Goal: Task Accomplishment & Management: Complete application form

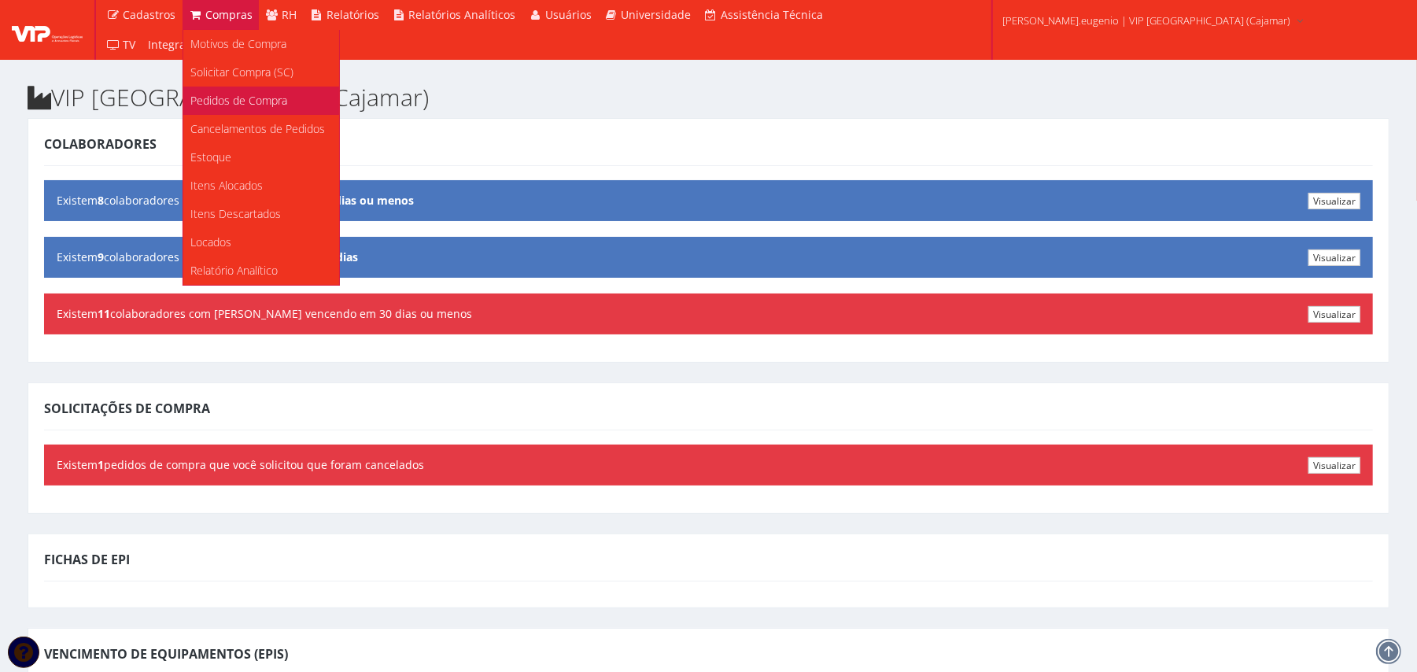
click at [238, 93] on span "Pedidos de Compra" at bounding box center [239, 100] width 97 height 15
click at [236, 65] on span "Solicitar Compra (SC)" at bounding box center [242, 72] width 103 height 15
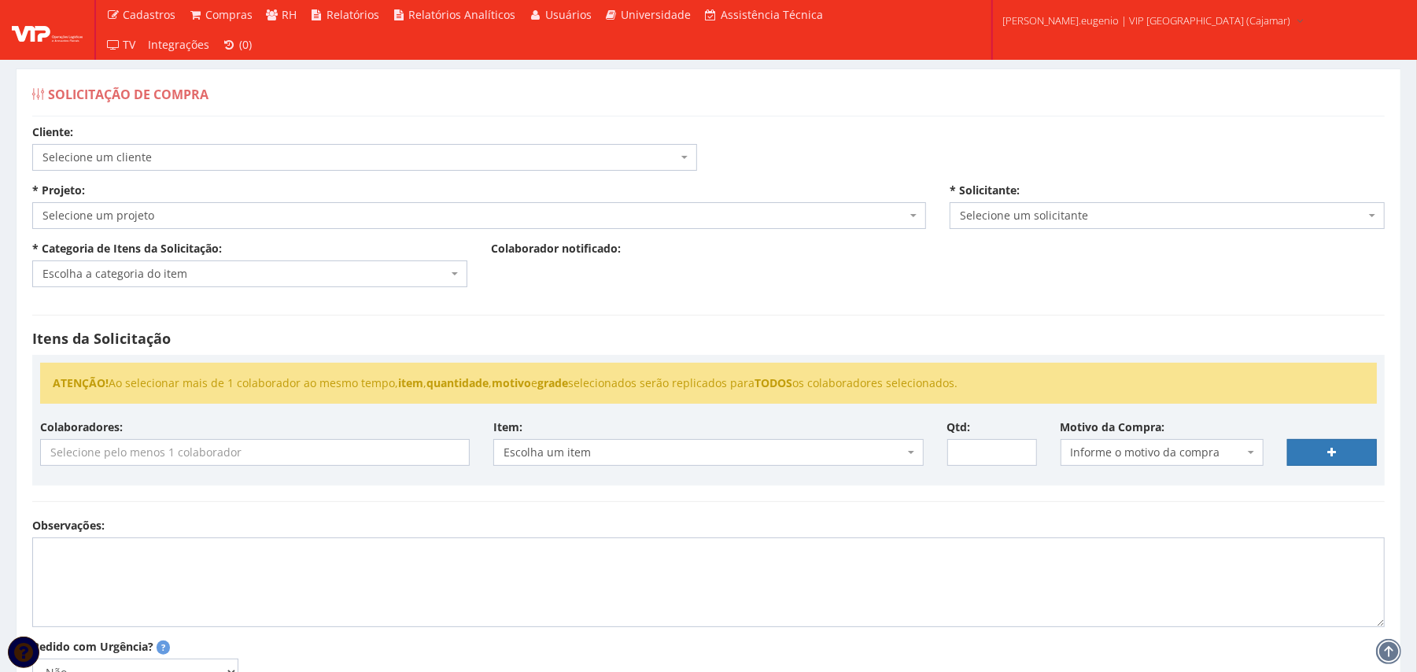
click at [482, 153] on span "Selecione um cliente" at bounding box center [359, 157] width 635 height 16
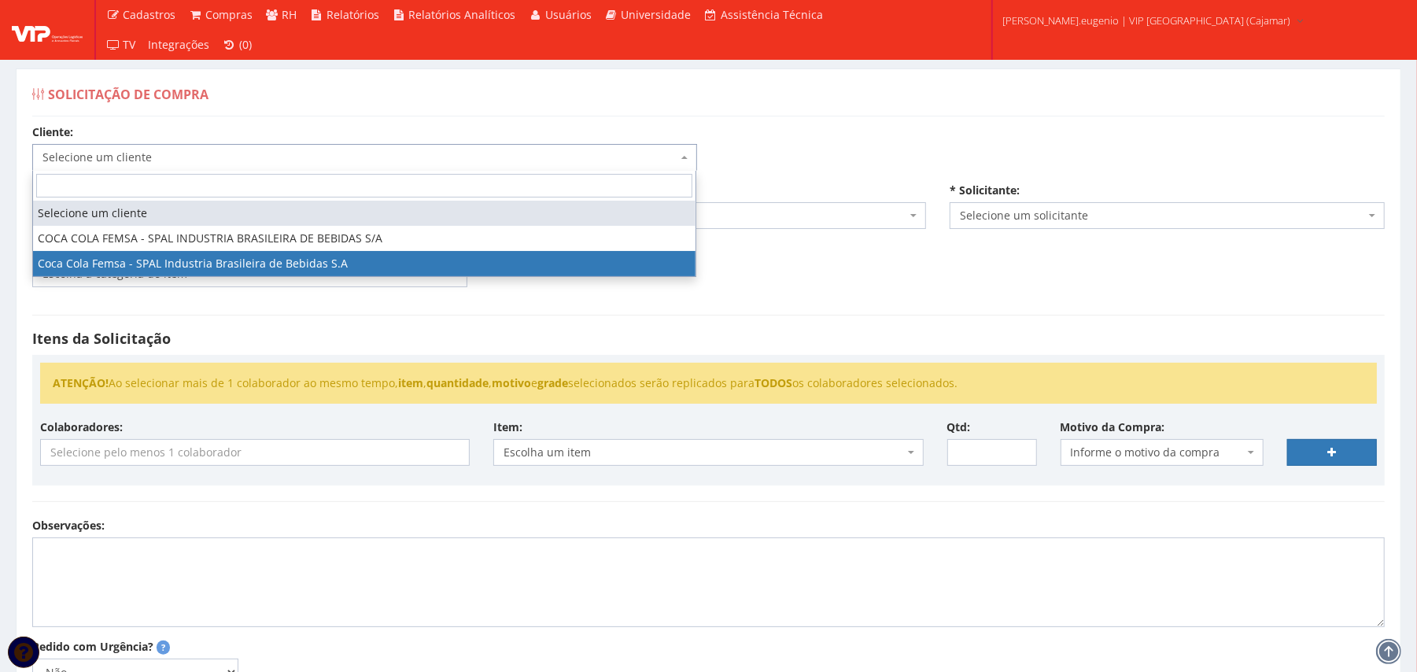
select select "51"
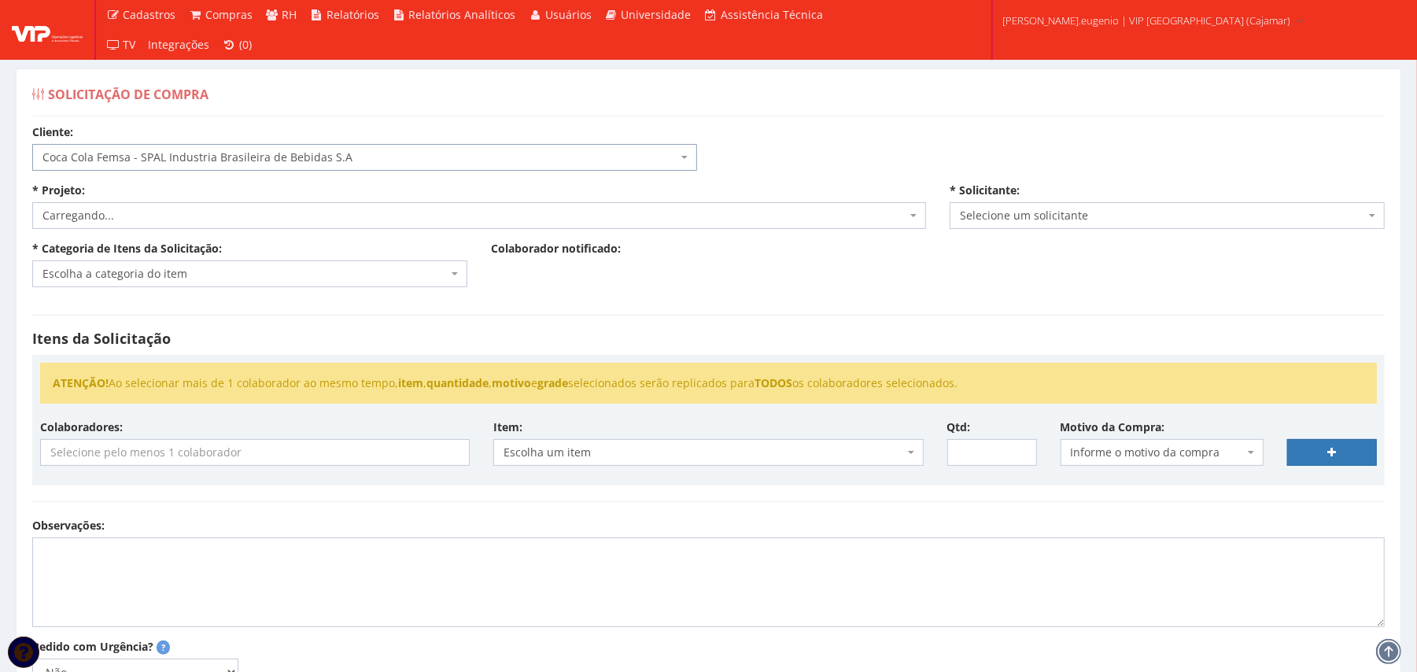
click at [432, 224] on span "Carregando..." at bounding box center [479, 215] width 894 height 27
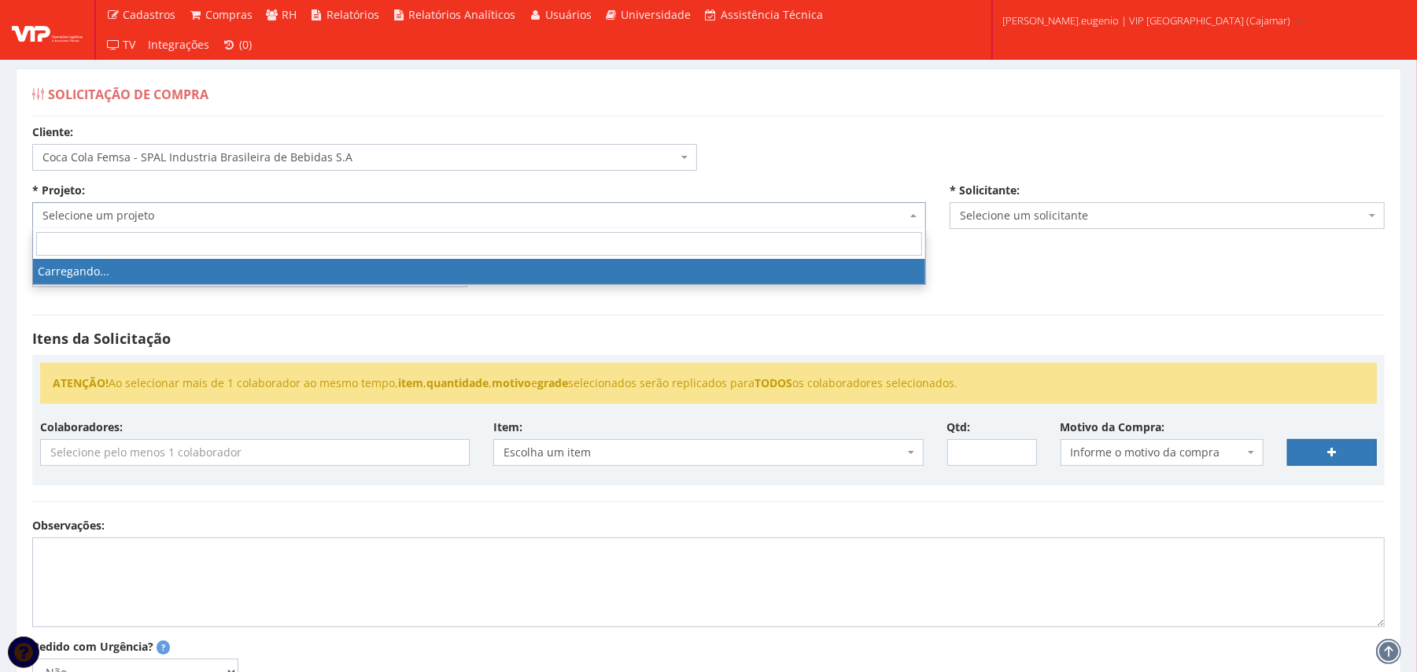
drag, startPoint x: 1017, startPoint y: 279, endPoint x: 951, endPoint y: 275, distance: 65.4
click at [1017, 281] on div "Cliente: Selecione um cliente COCA COLA FEMSA - SPAL INDUSTRIA BRASILEIRA DE BE…" at bounding box center [708, 474] width 1376 height 700
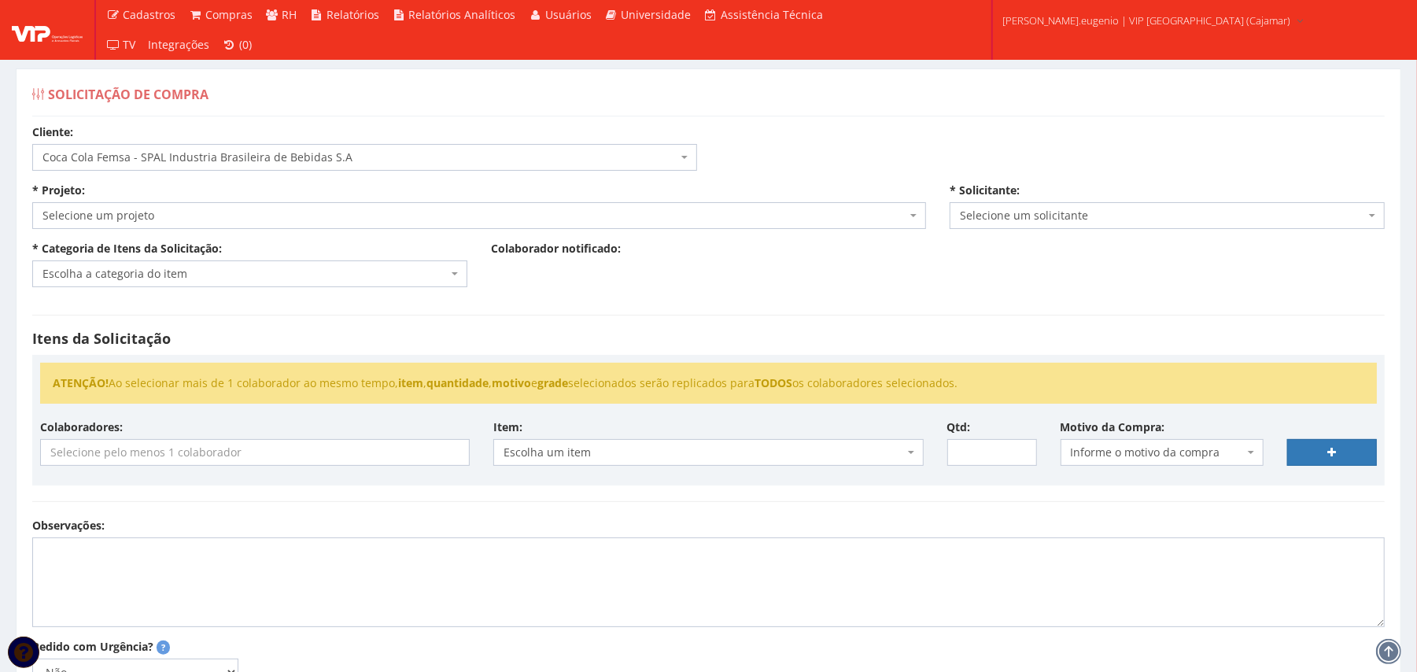
click at [450, 217] on span "Selecione um projeto" at bounding box center [474, 216] width 864 height 16
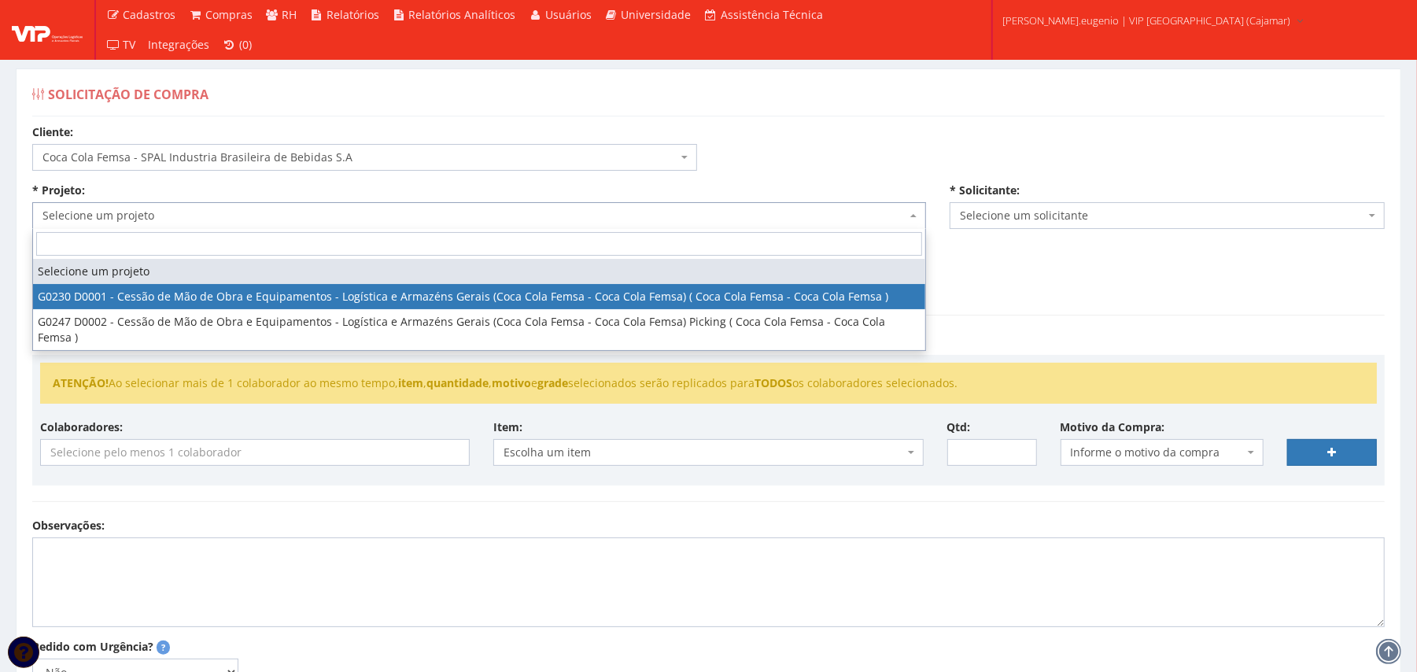
select select "230"
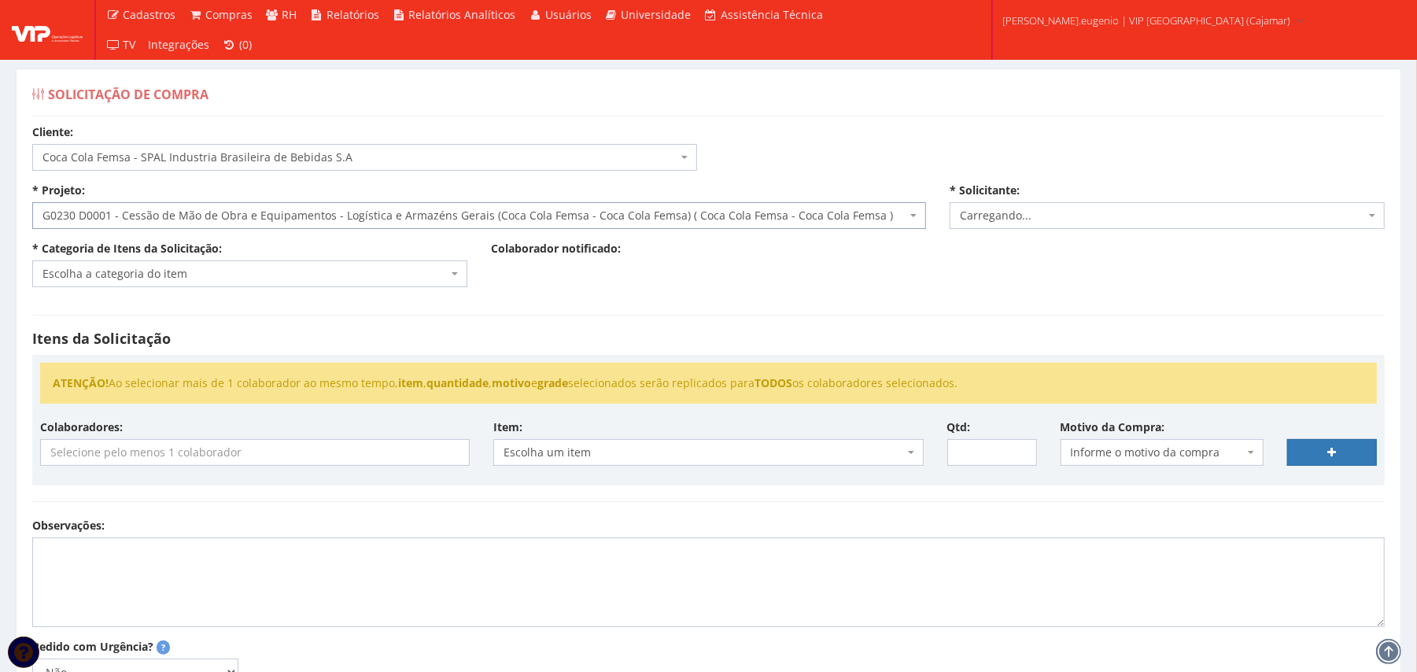
click at [281, 275] on span "Escolha a categoria do item" at bounding box center [244, 274] width 405 height 16
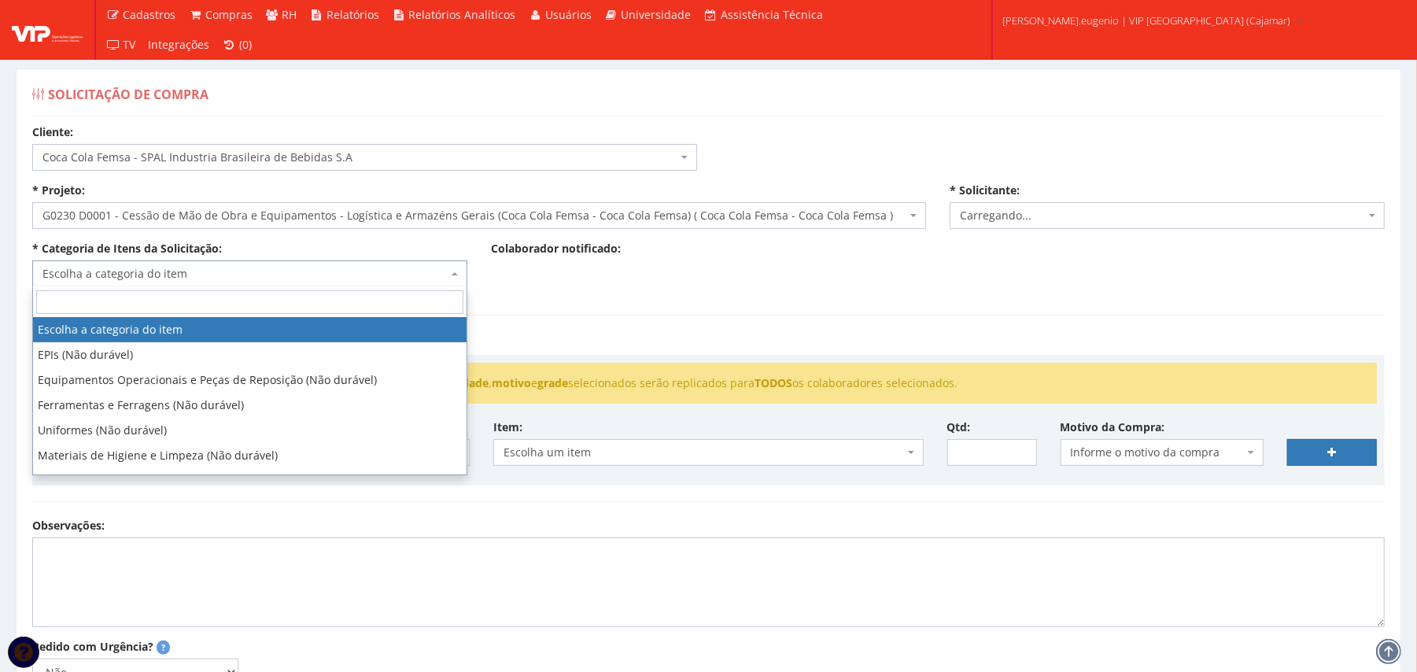
click at [776, 271] on div "Colaborador notificado:" at bounding box center [708, 258] width 459 height 35
select select "2809"
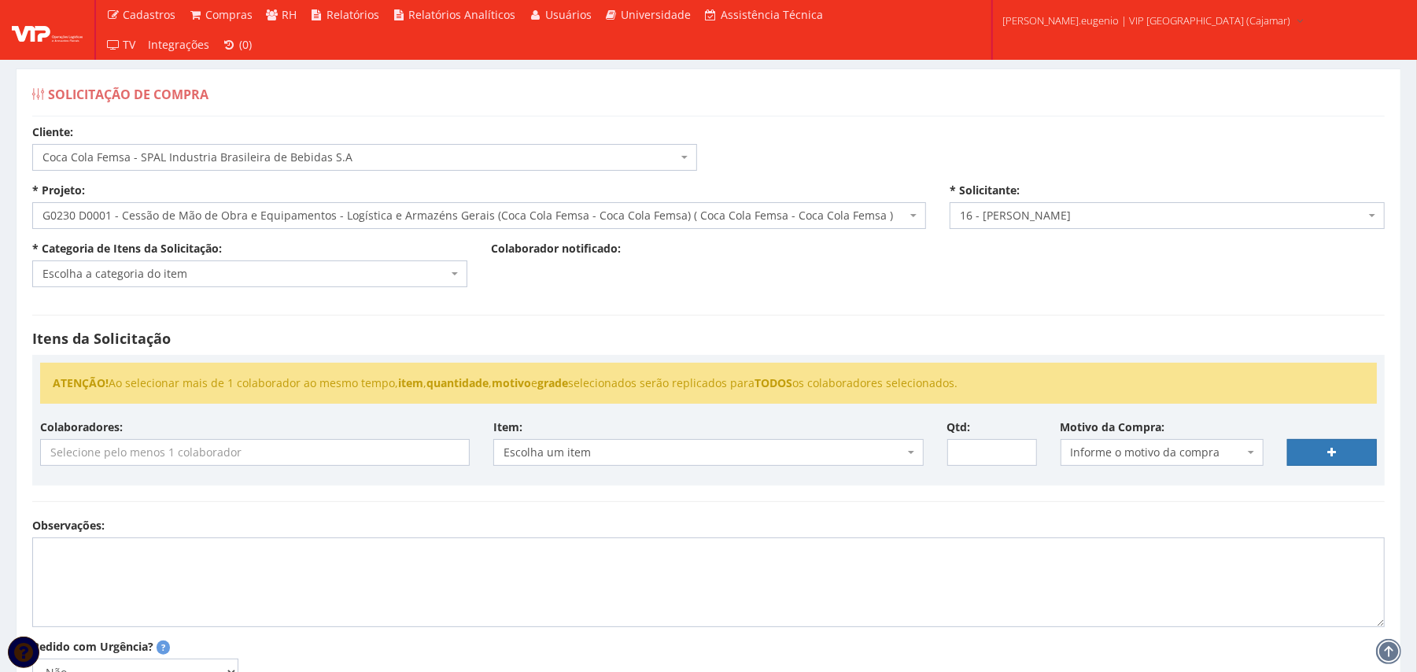
click at [1127, 444] on span "Informe o motivo da compra" at bounding box center [1162, 452] width 203 height 27
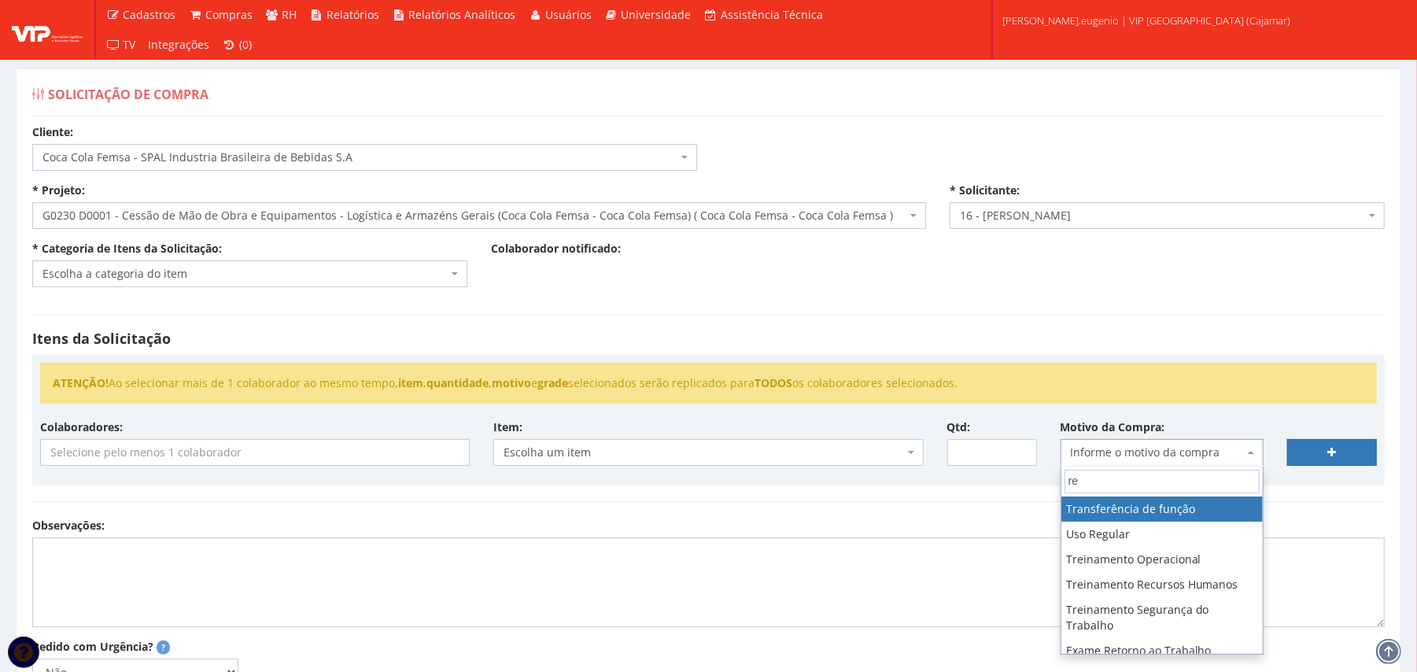
type input "r"
click at [526, 271] on div "Colaborador notificado:" at bounding box center [708, 258] width 459 height 35
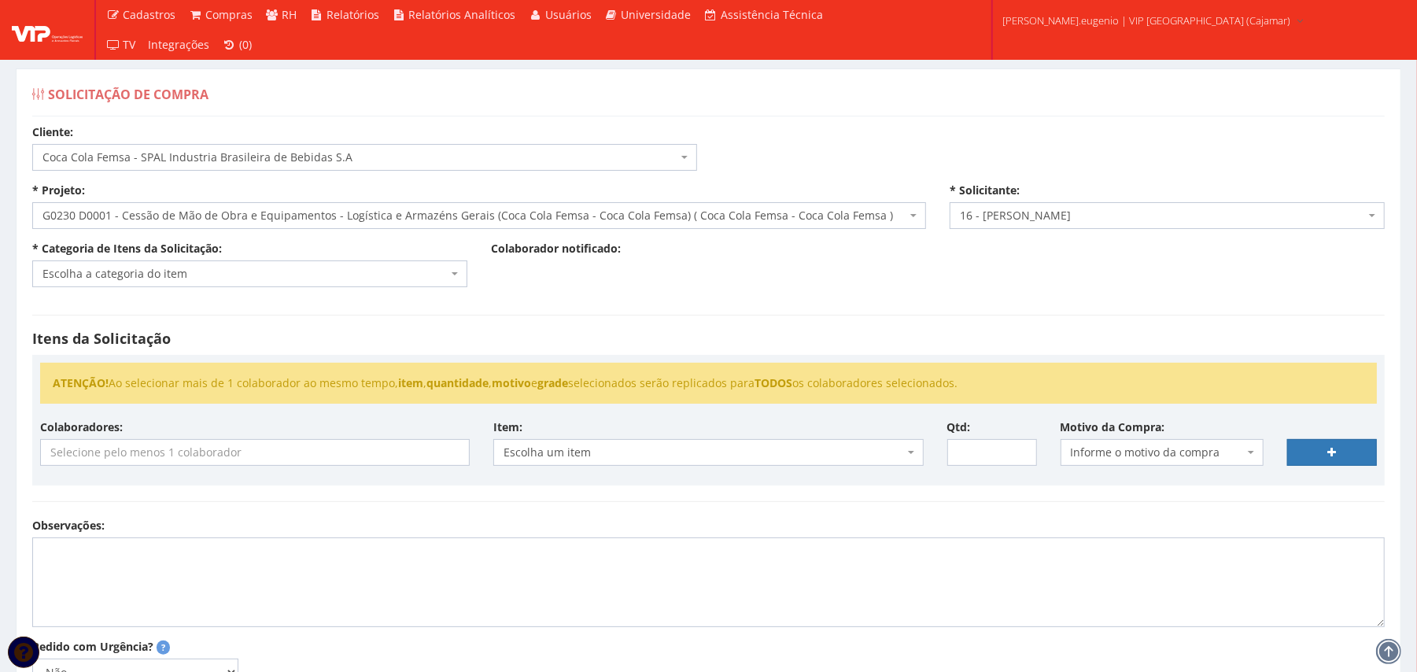
click at [316, 269] on span "Escolha a categoria do item" at bounding box center [244, 274] width 405 height 16
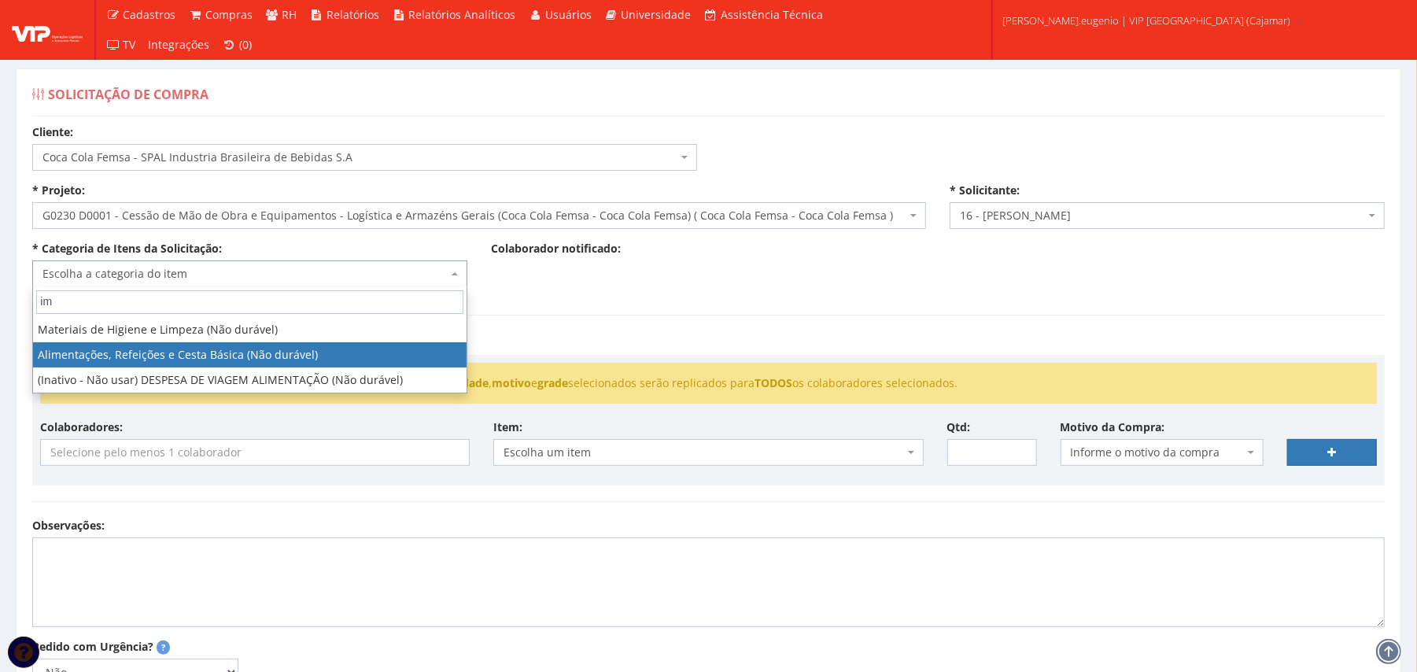
type input "i"
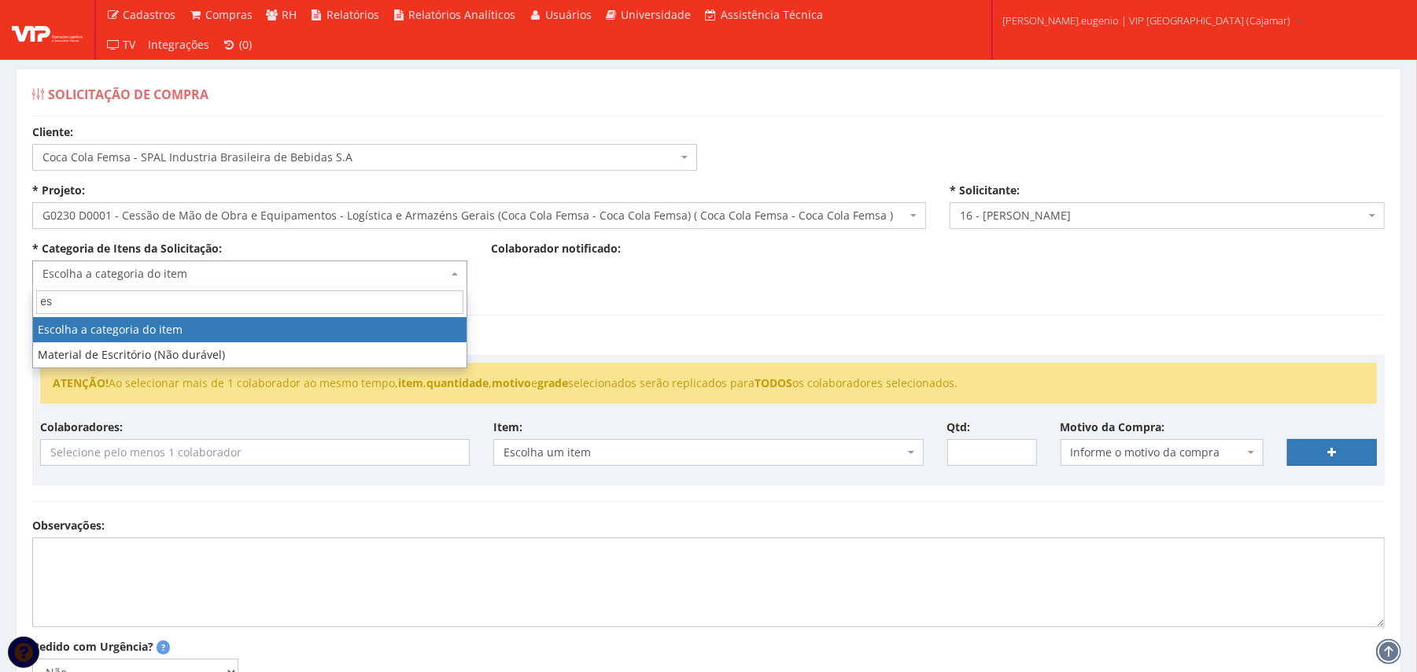
type input "e"
type input "inform"
select select "9"
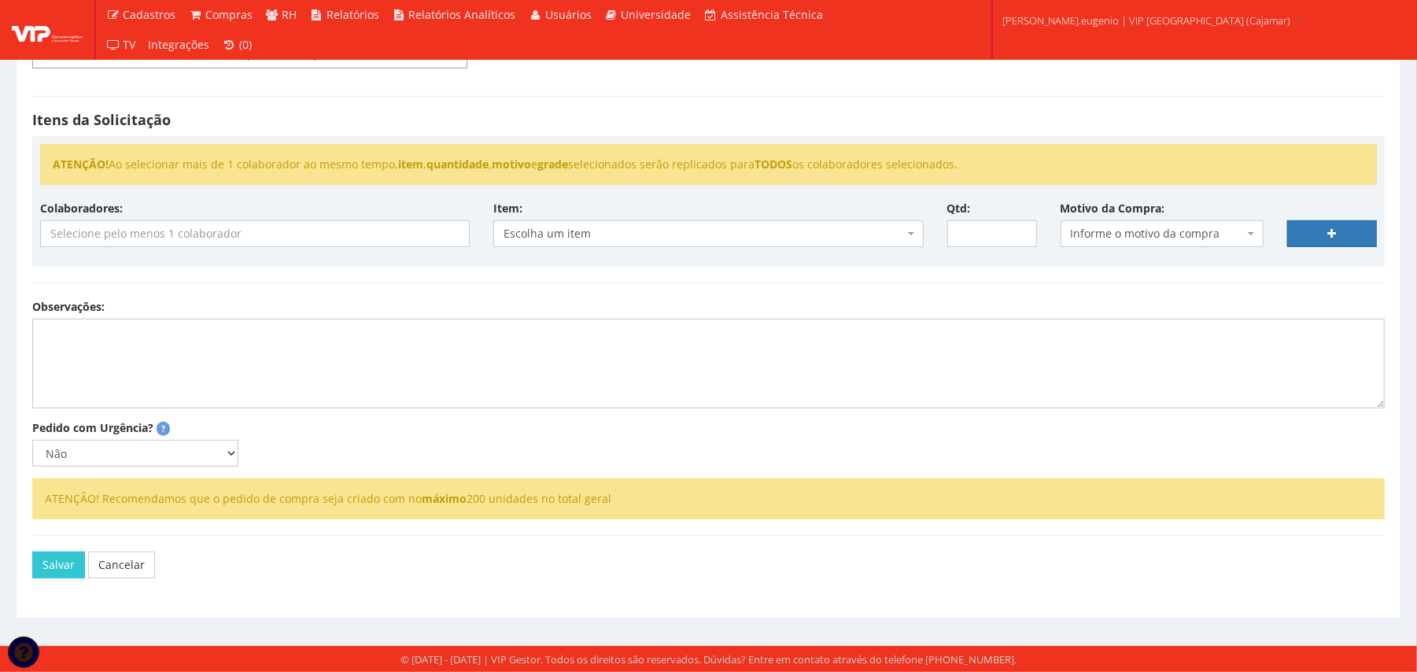
scroll to position [117, 0]
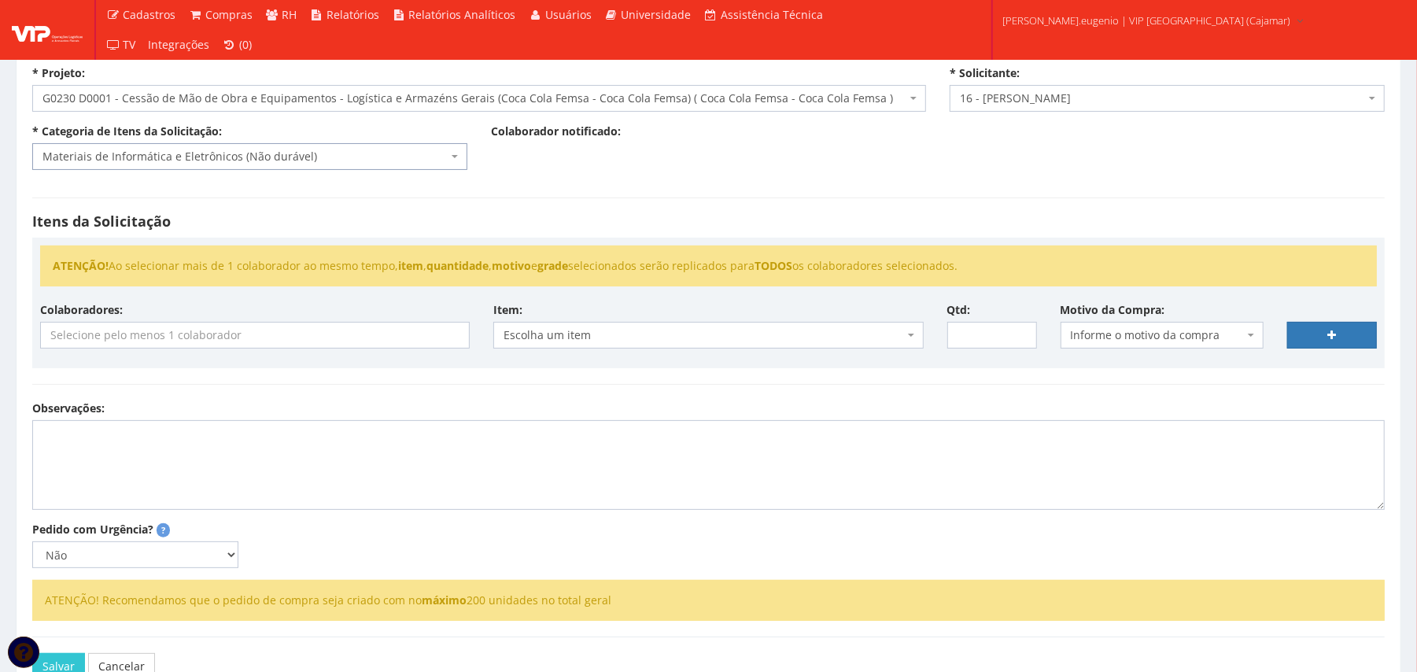
click at [244, 344] on input "search" at bounding box center [255, 335] width 428 height 25
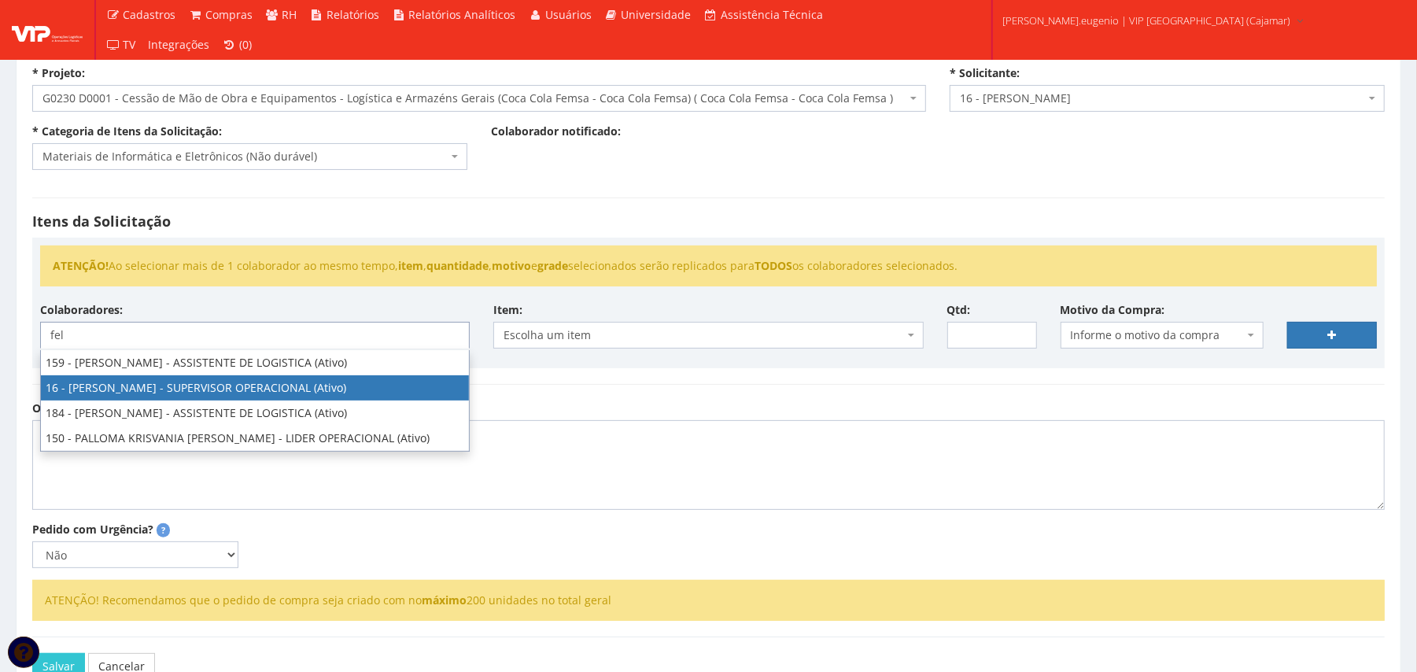
type input "fel"
select select "2809"
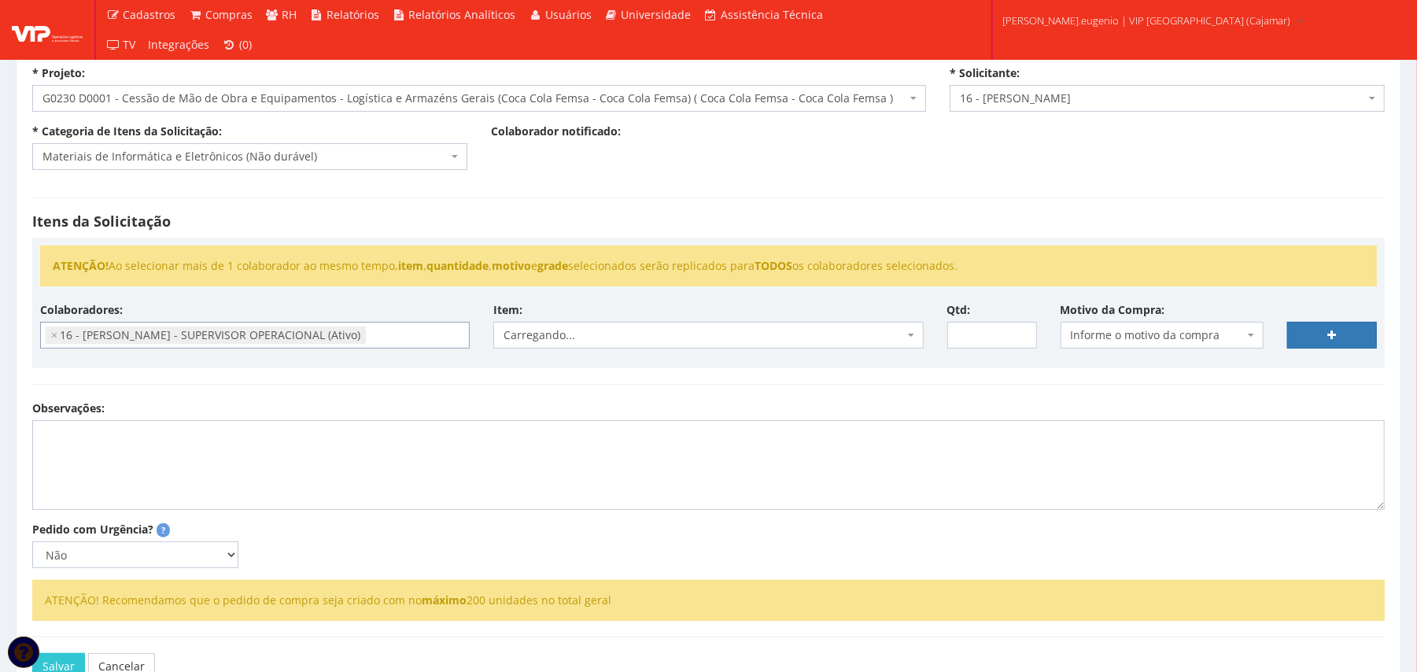
click at [828, 221] on h4 "Itens da Solicitação" at bounding box center [708, 222] width 1353 height 16
click at [1181, 343] on span "Informe o motivo da compra" at bounding box center [1157, 335] width 173 height 16
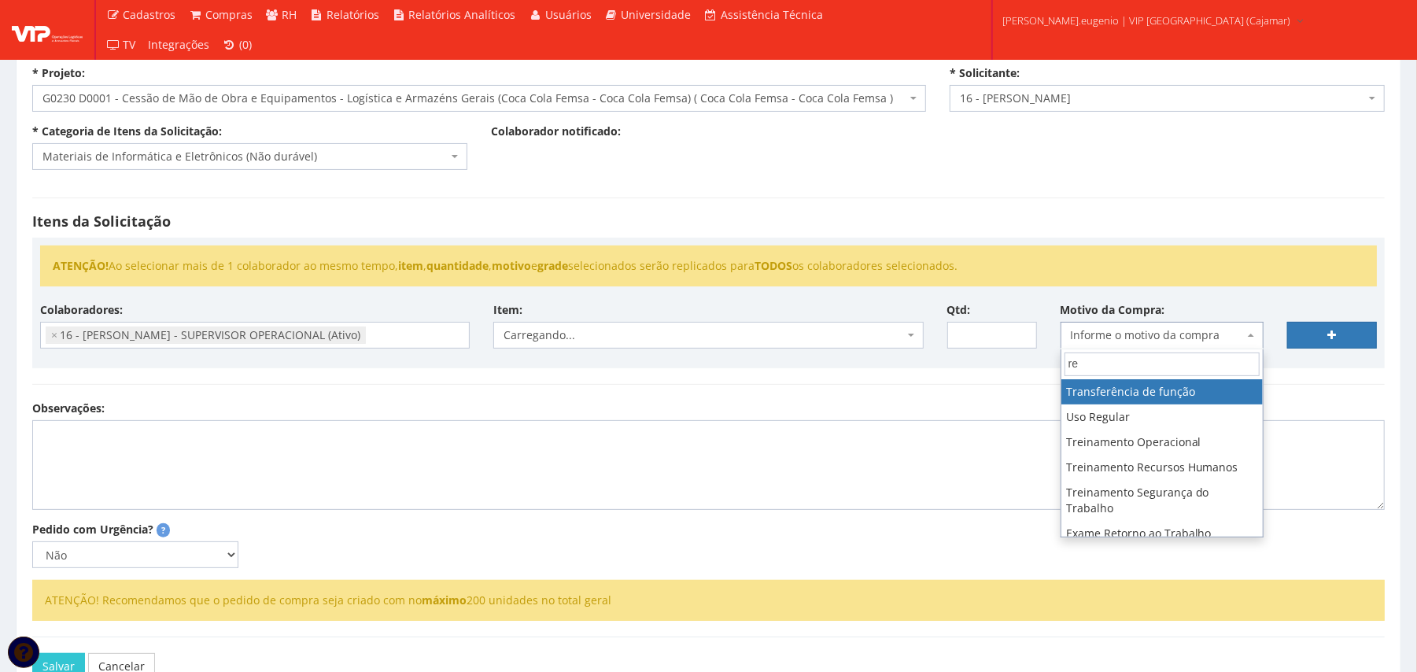
type input "r"
click at [522, 338] on span "Escolha um item" at bounding box center [704, 335] width 400 height 16
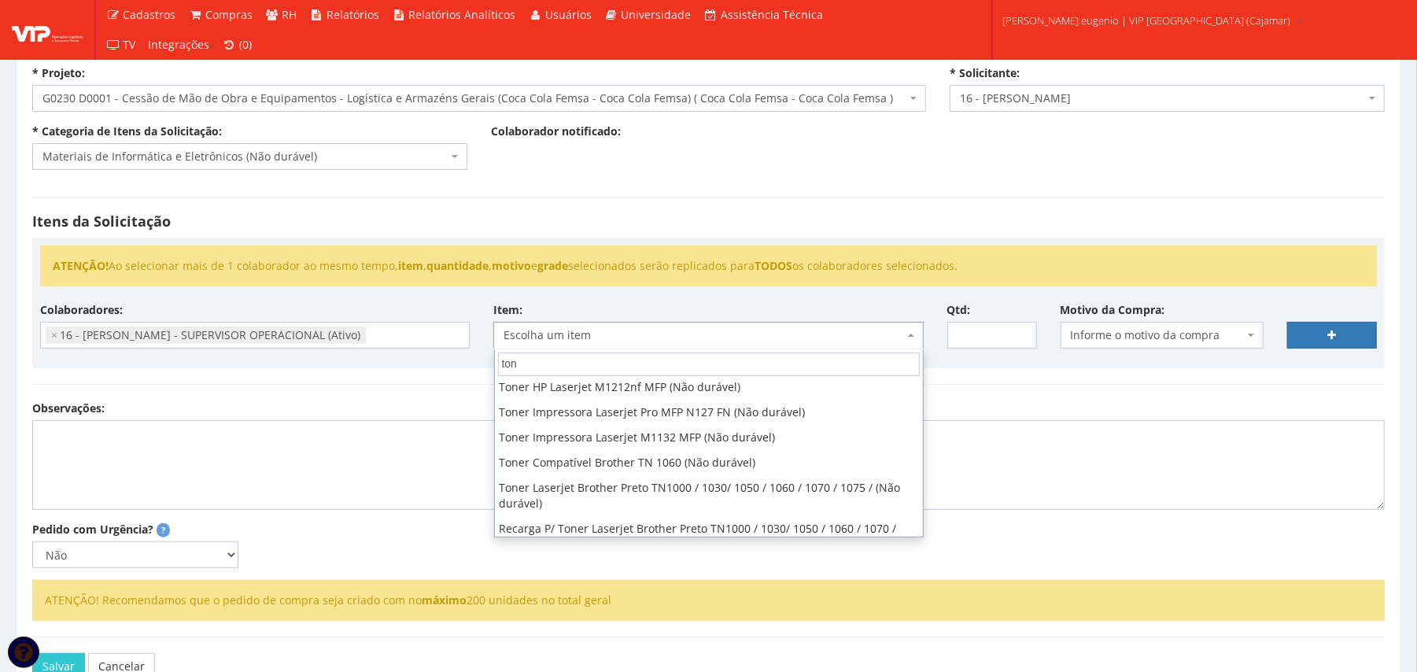
scroll to position [0, 0]
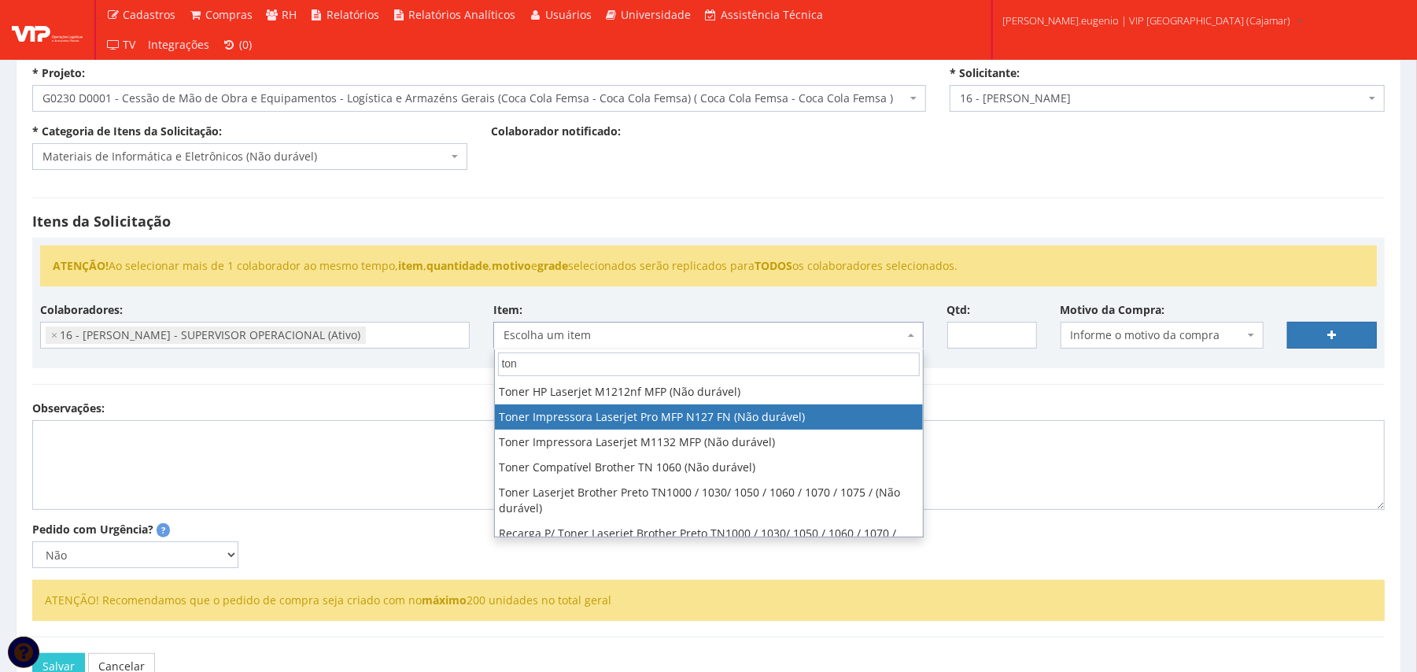
type input "ton"
select select "361"
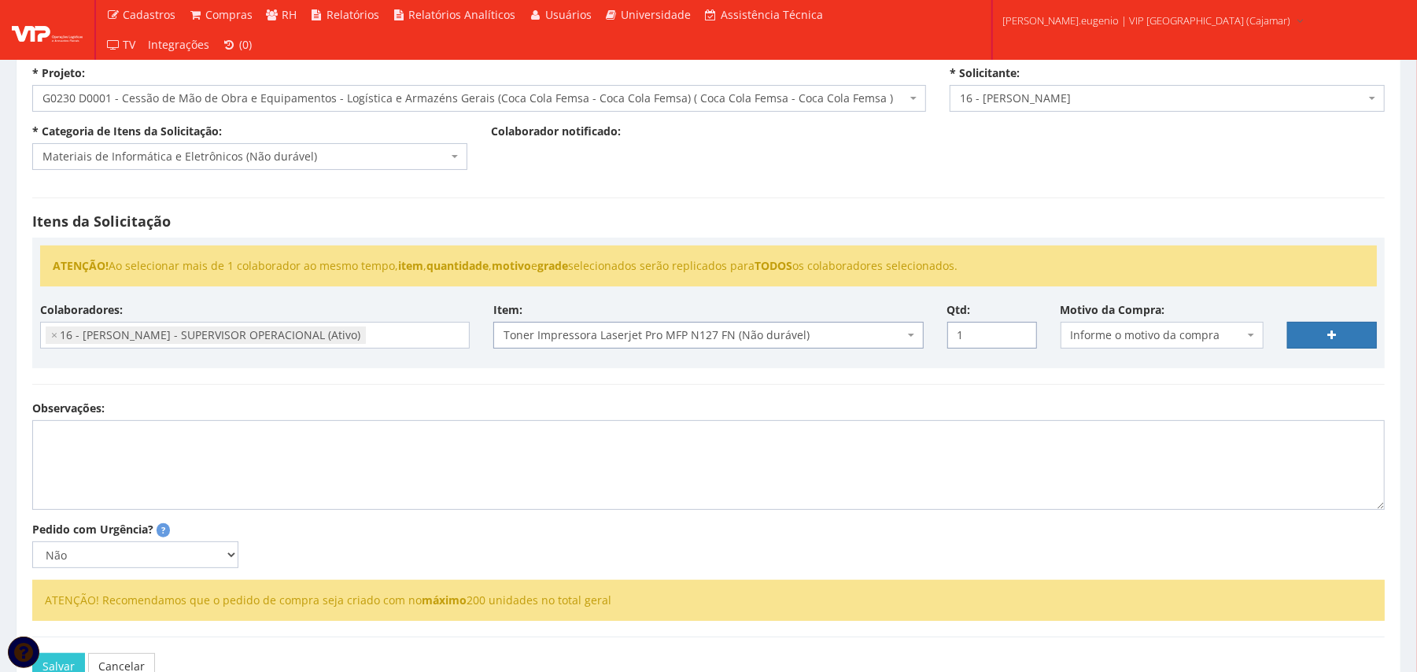
click at [1024, 332] on input "1" at bounding box center [992, 335] width 90 height 27
type input "2"
click at [1024, 332] on input "2" at bounding box center [992, 335] width 90 height 27
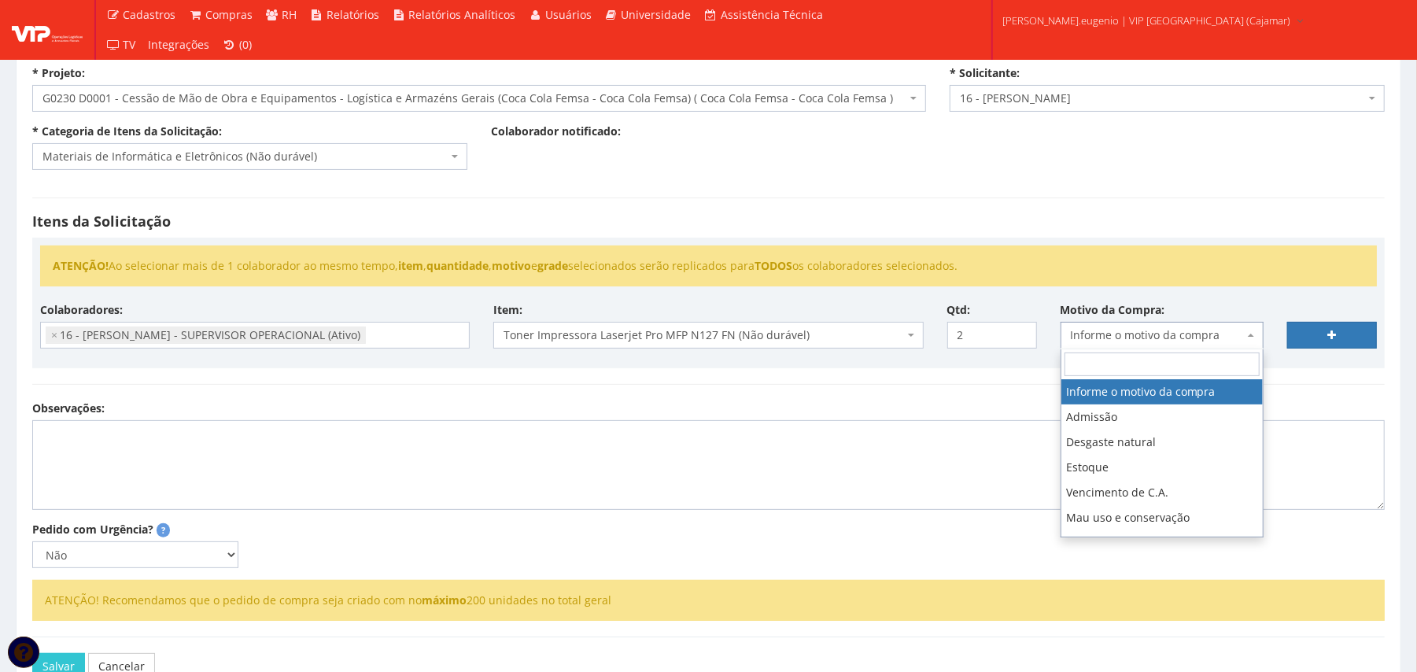
click at [1155, 331] on span "Informe o motivo da compra" at bounding box center [1157, 335] width 173 height 16
type input "uso"
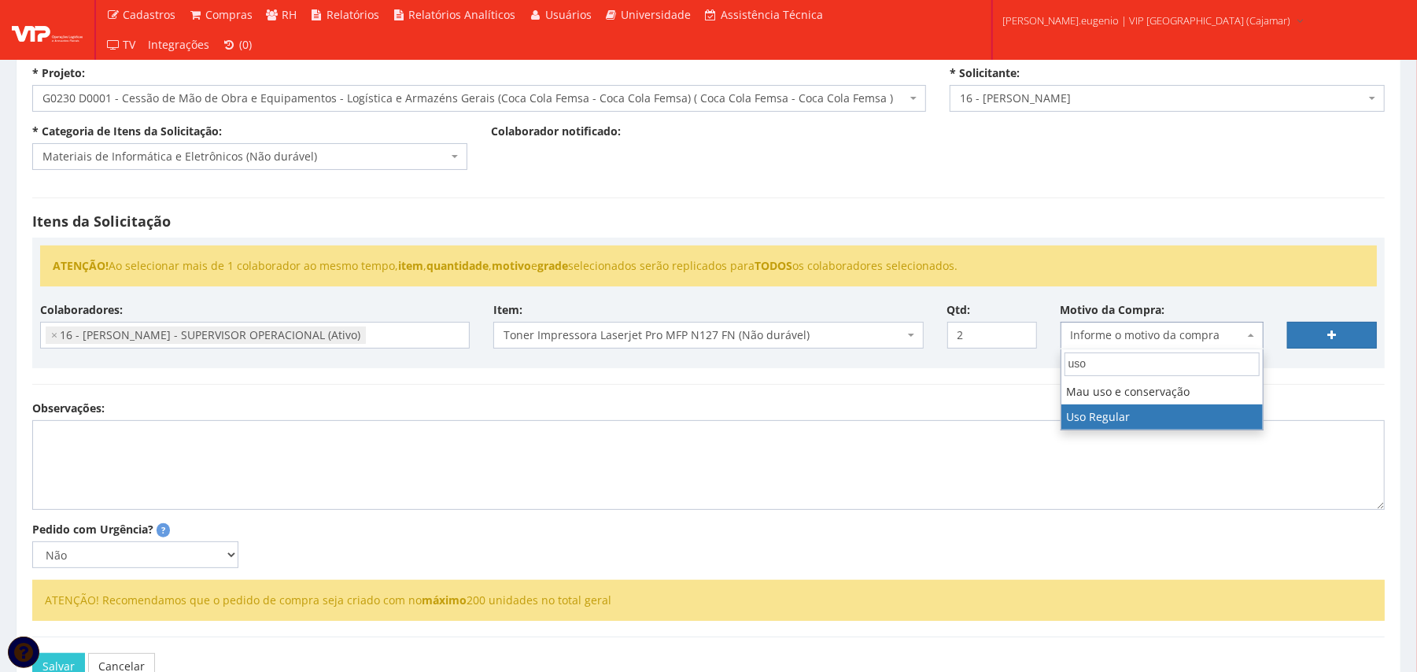
select select "13"
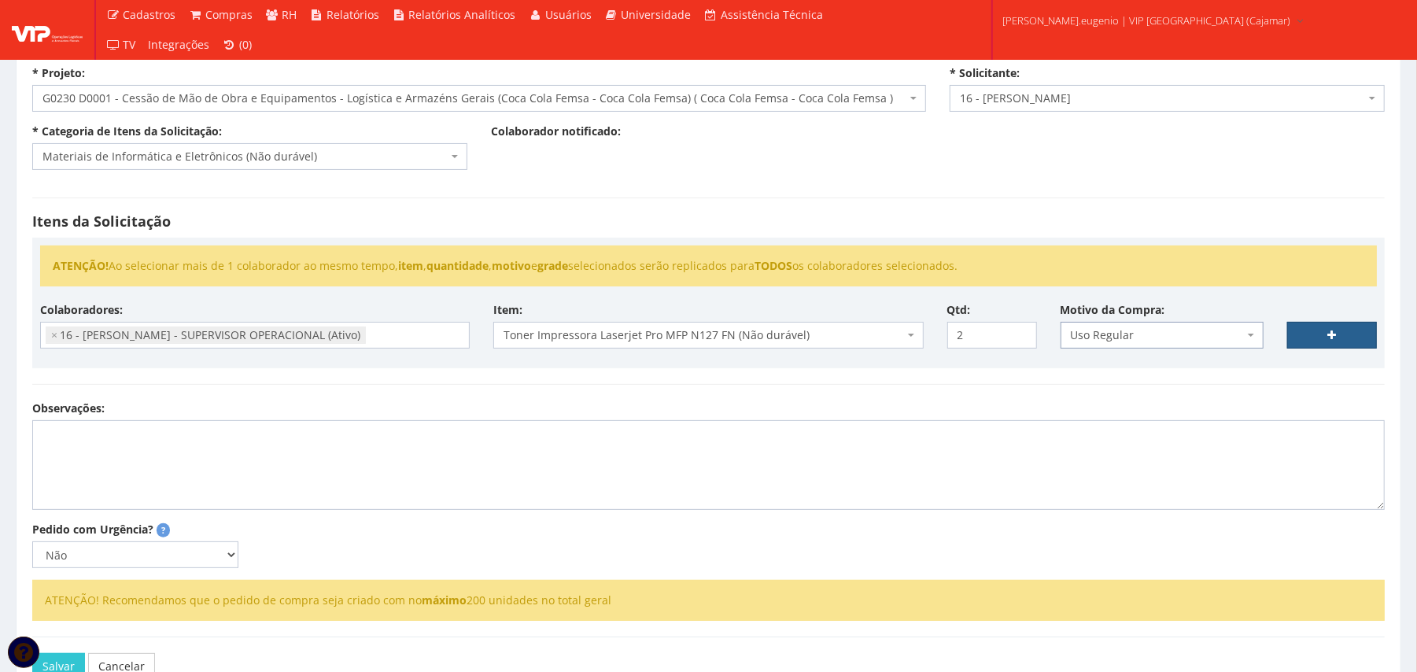
click at [1310, 334] on link at bounding box center [1332, 335] width 90 height 27
click at [237, 477] on textarea "Observações:" at bounding box center [708, 465] width 1353 height 90
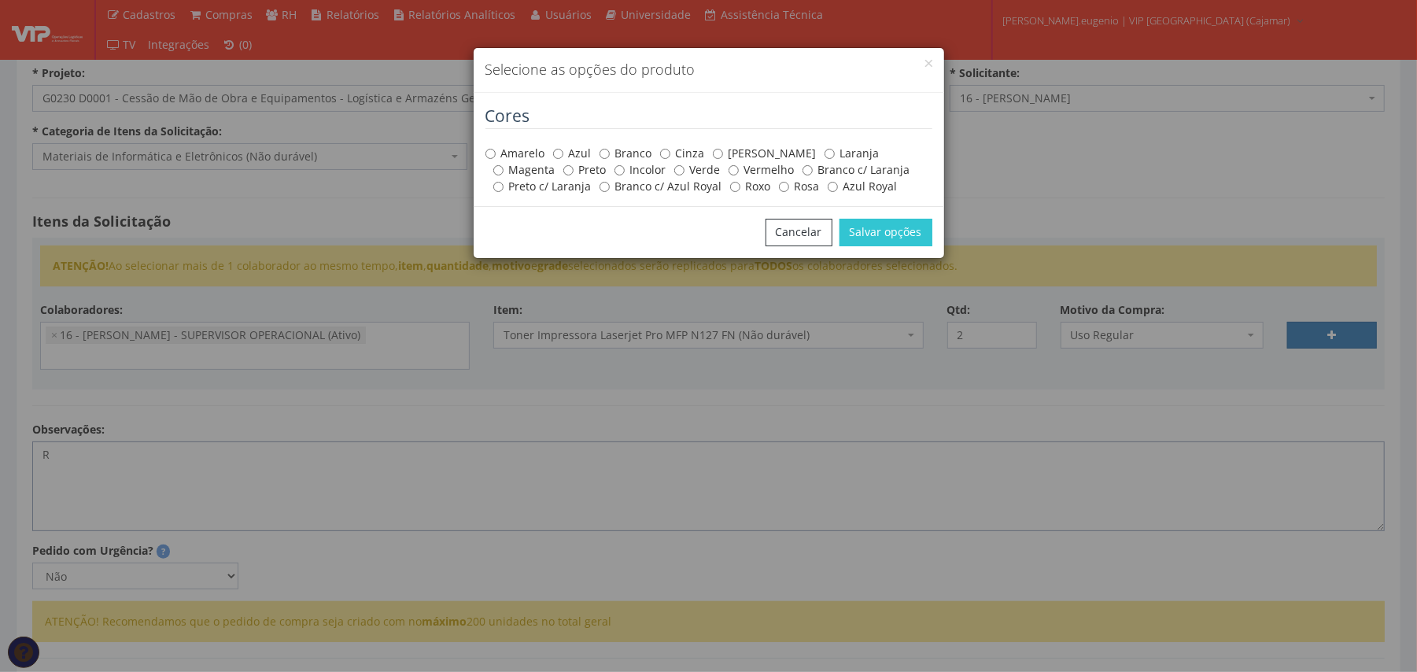
type textarea "R"
click at [563, 168] on label "Preto" at bounding box center [584, 170] width 43 height 16
click at [563, 168] on input "Preto" at bounding box center [568, 170] width 10 height 10
radio input "true"
click at [886, 228] on button "Salvar opções" at bounding box center [886, 232] width 93 height 27
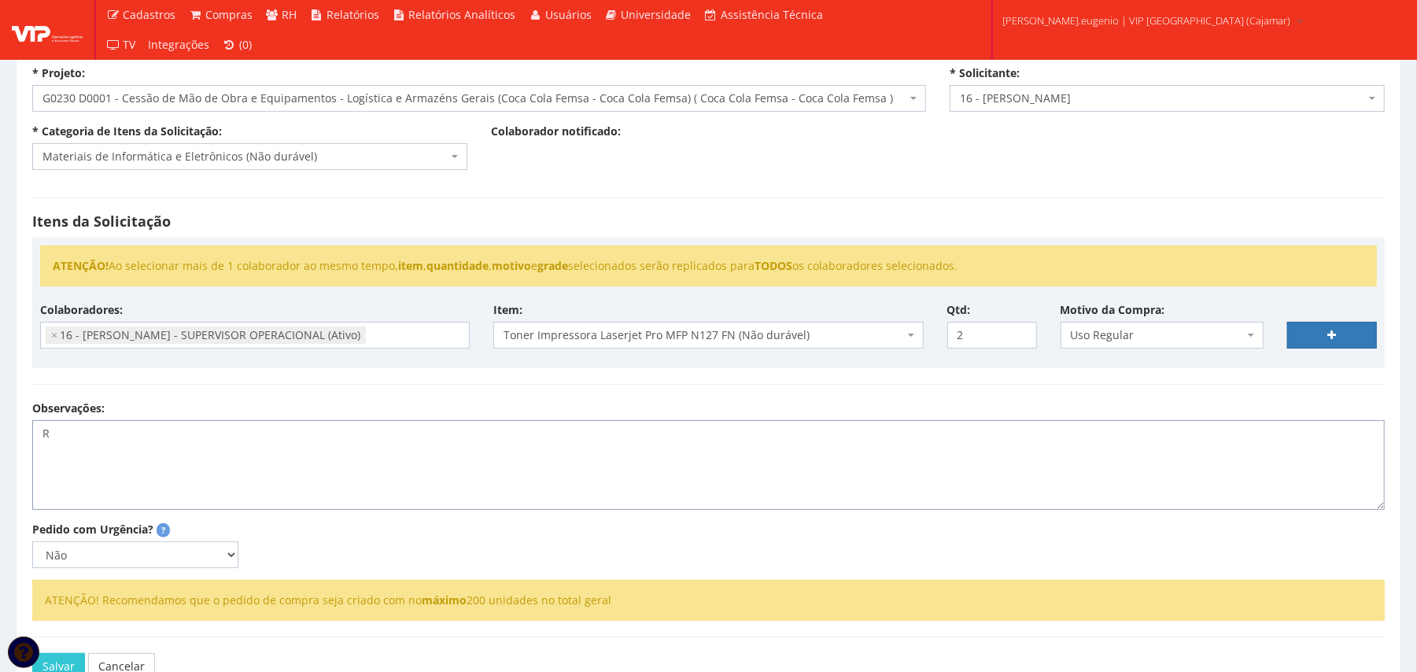
click at [108, 466] on textarea "R" at bounding box center [708, 465] width 1353 height 90
type textarea "Reembo"
select select
type input "0"
type textarea "Reembol"
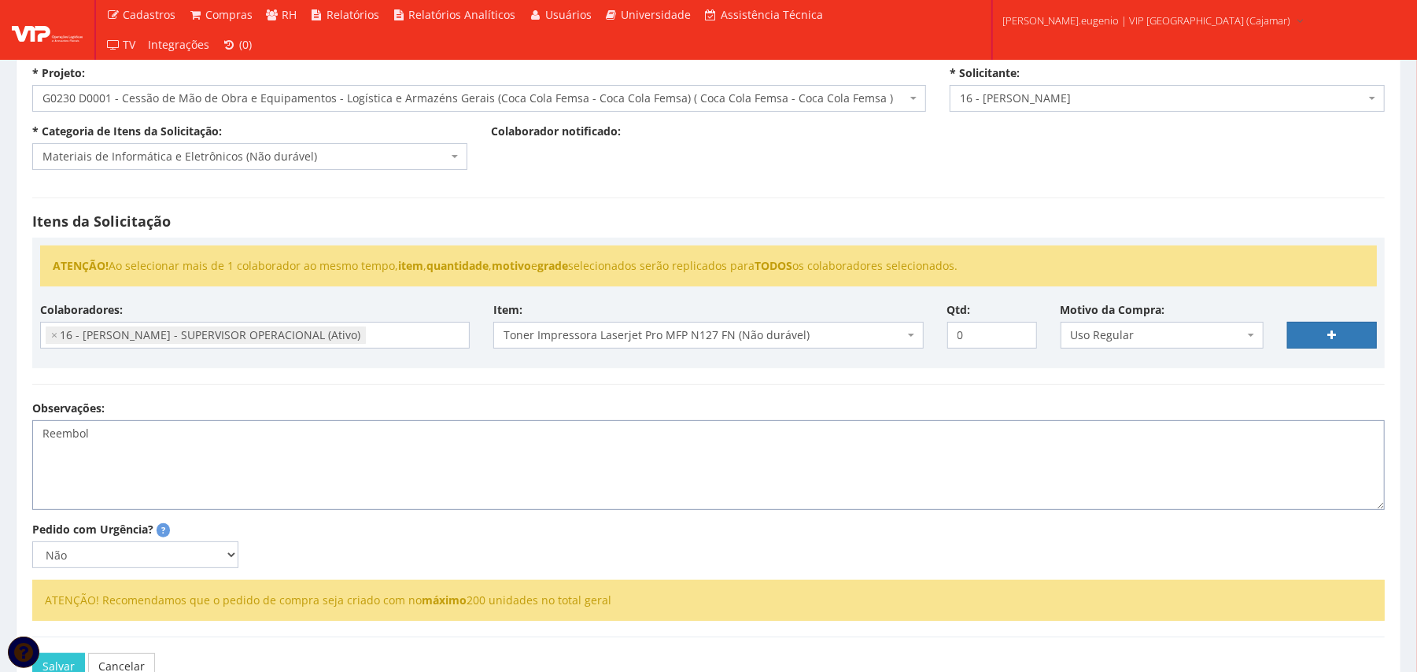
select select
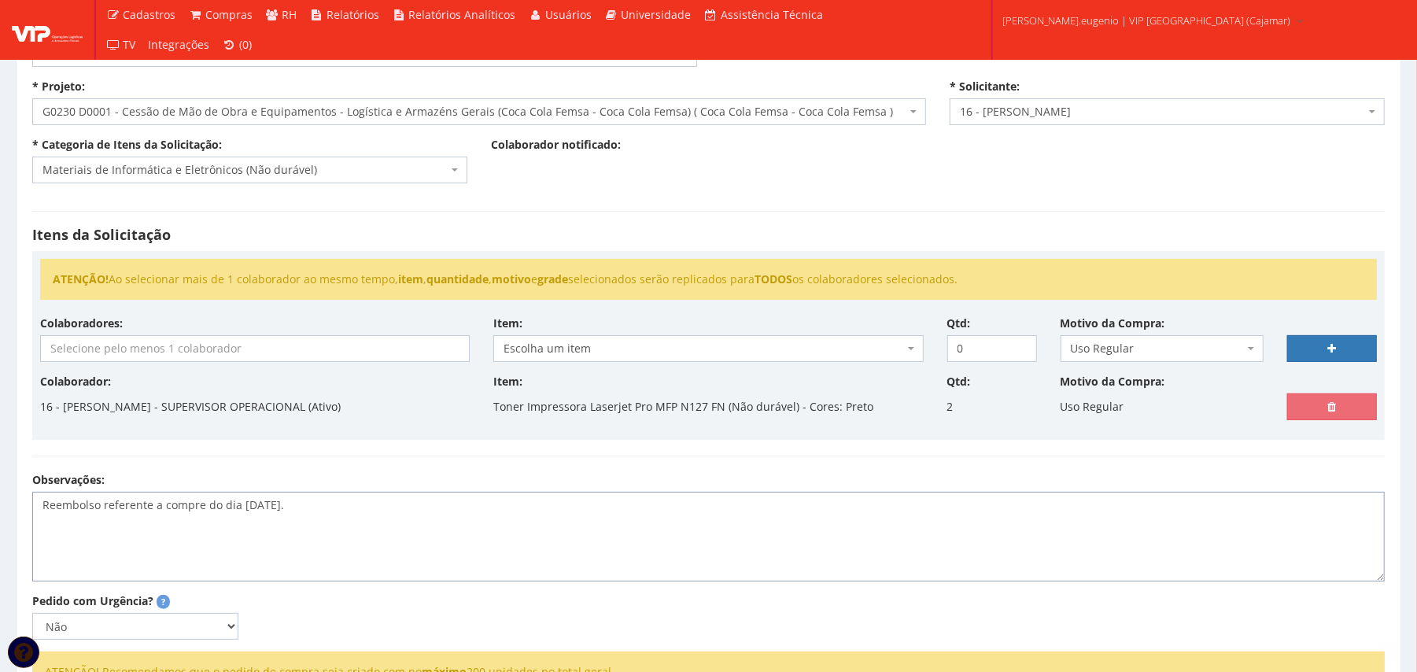
scroll to position [281, 0]
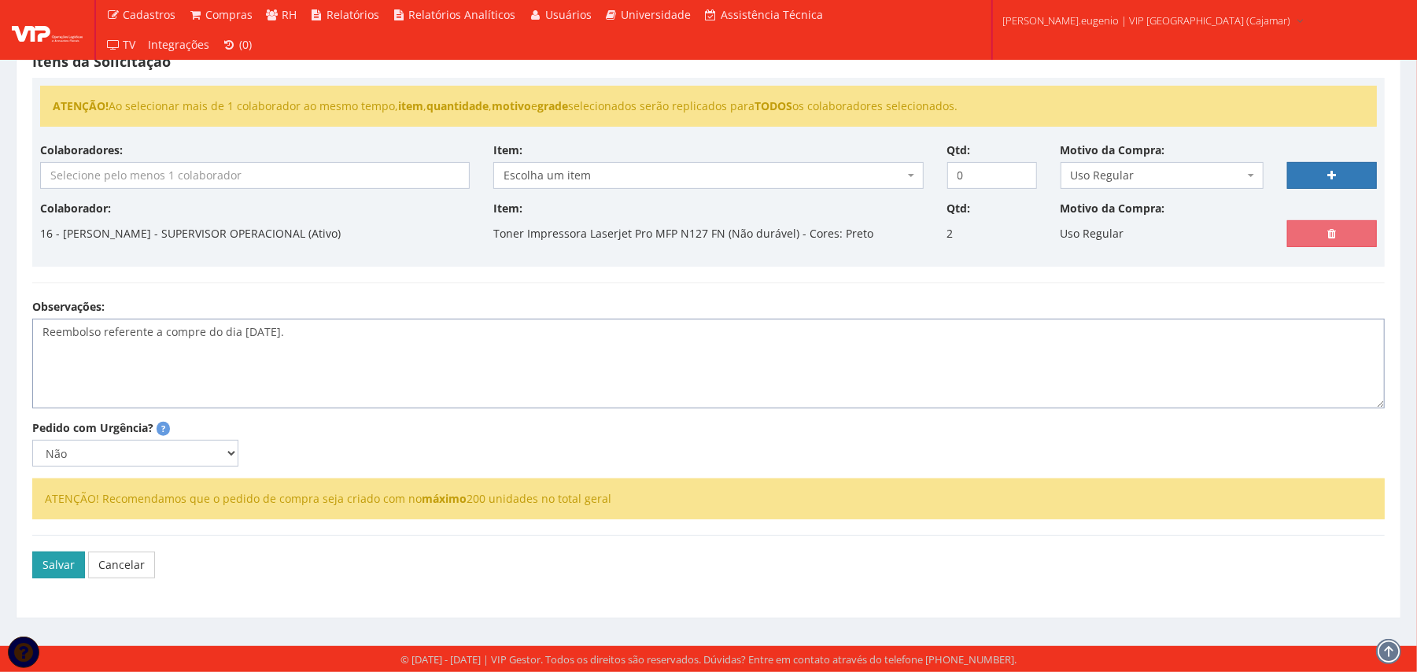
type textarea "Reembolso referente a compre do dia 29/08/2025."
click at [45, 576] on button "Salvar" at bounding box center [58, 565] width 53 height 27
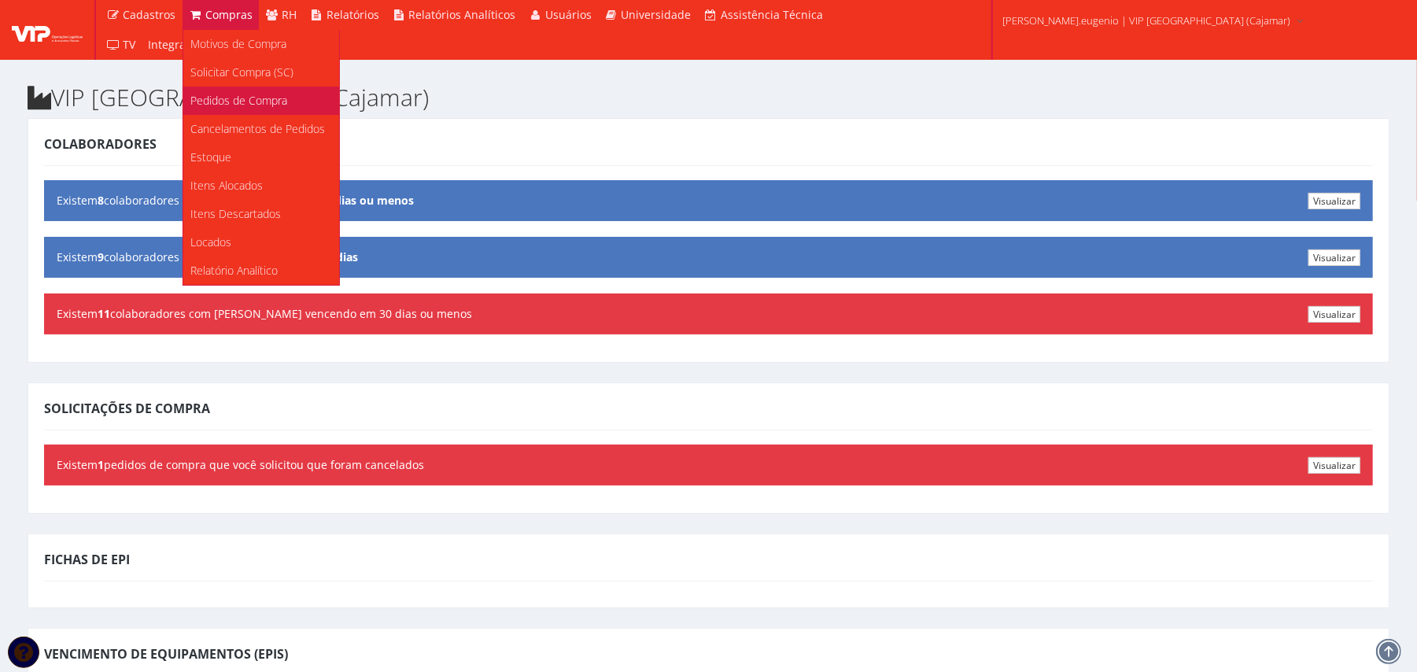
click at [240, 94] on span "Pedidos de Compra" at bounding box center [239, 100] width 97 height 15
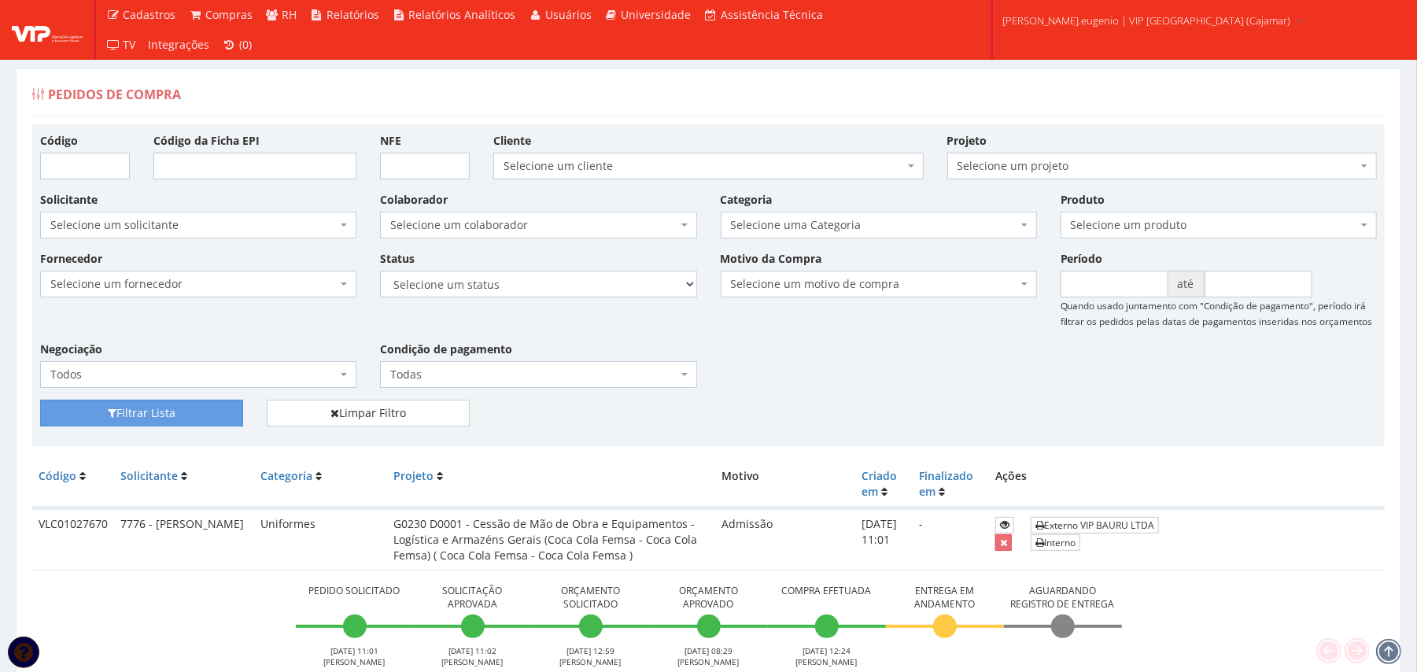
click at [1125, 221] on span "Selecione um produto" at bounding box center [1214, 225] width 286 height 16
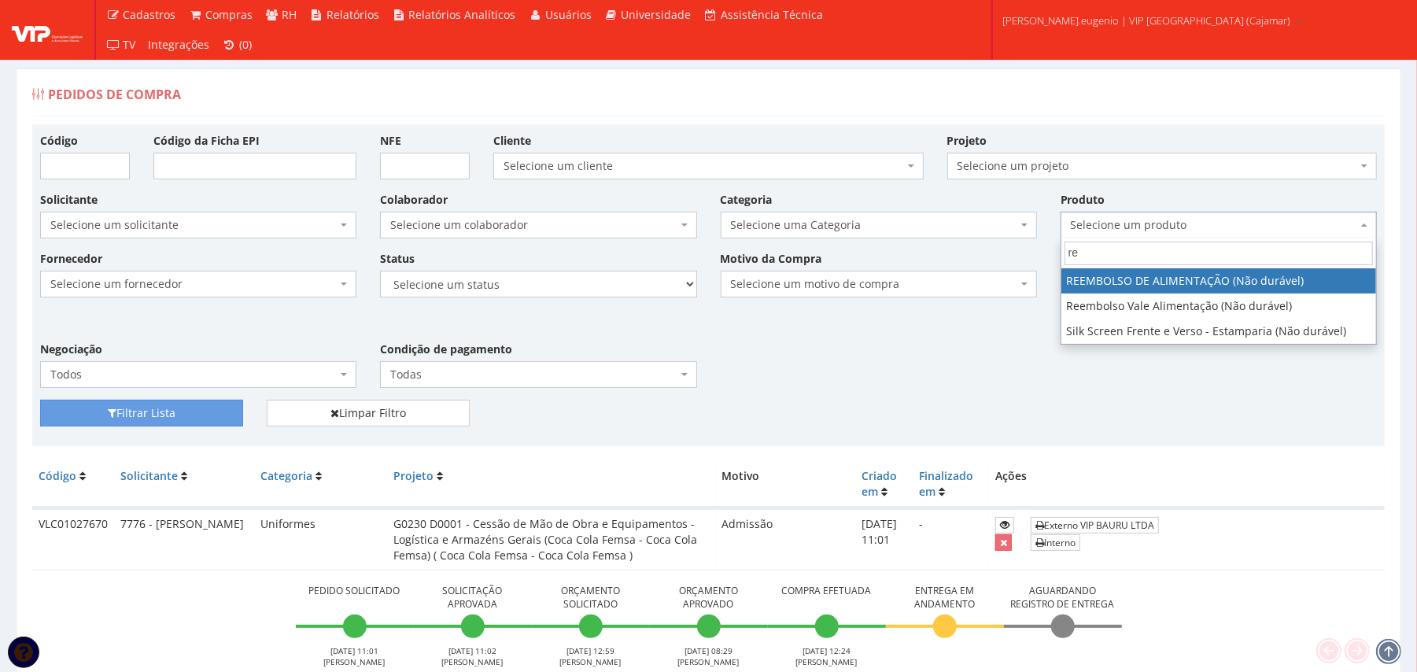
type input "r"
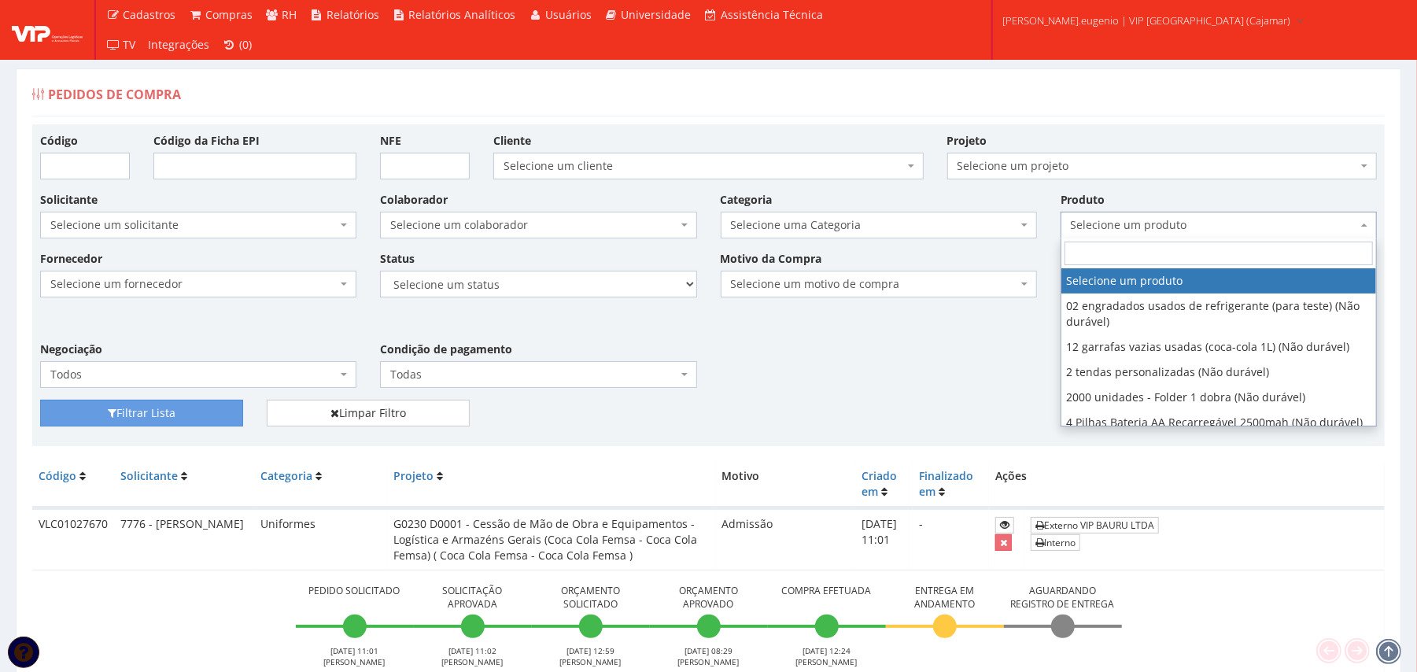
click at [980, 416] on div "Filtrar Lista Limpar Filtro" at bounding box center [708, 419] width 1360 height 39
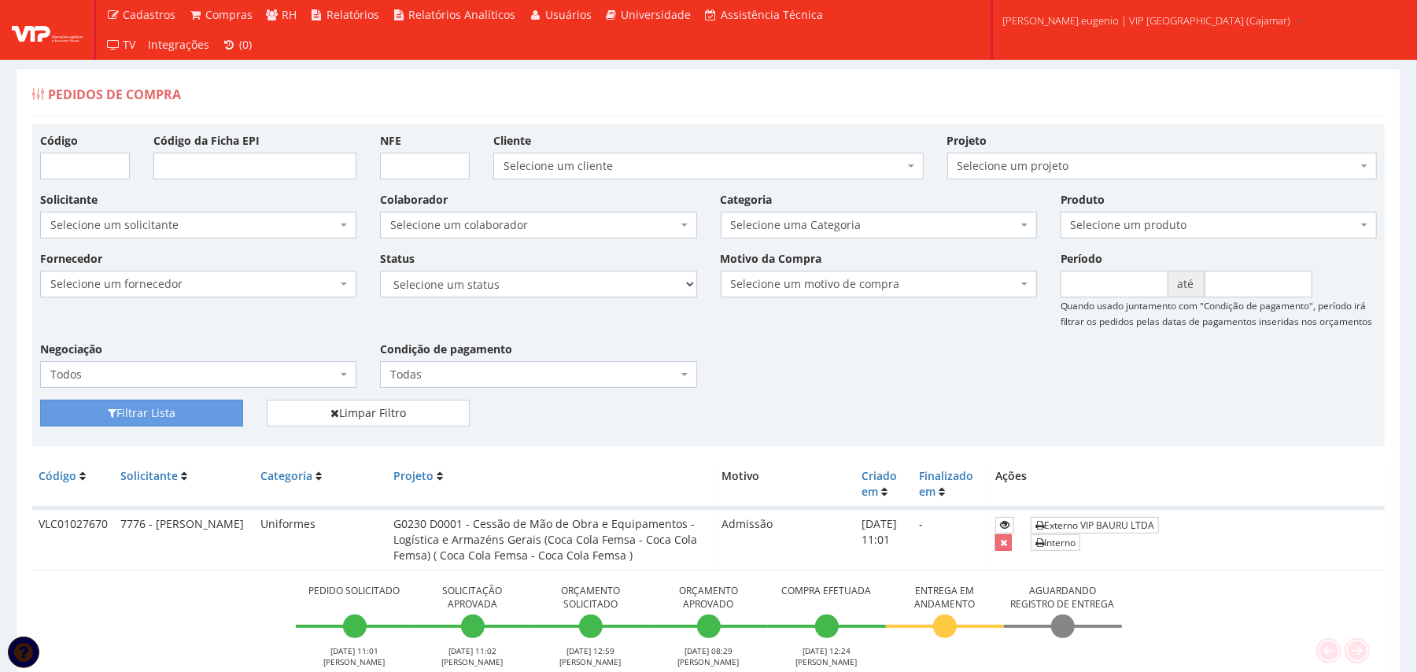
click at [1128, 220] on span "Selecione um produto" at bounding box center [1214, 225] width 286 height 16
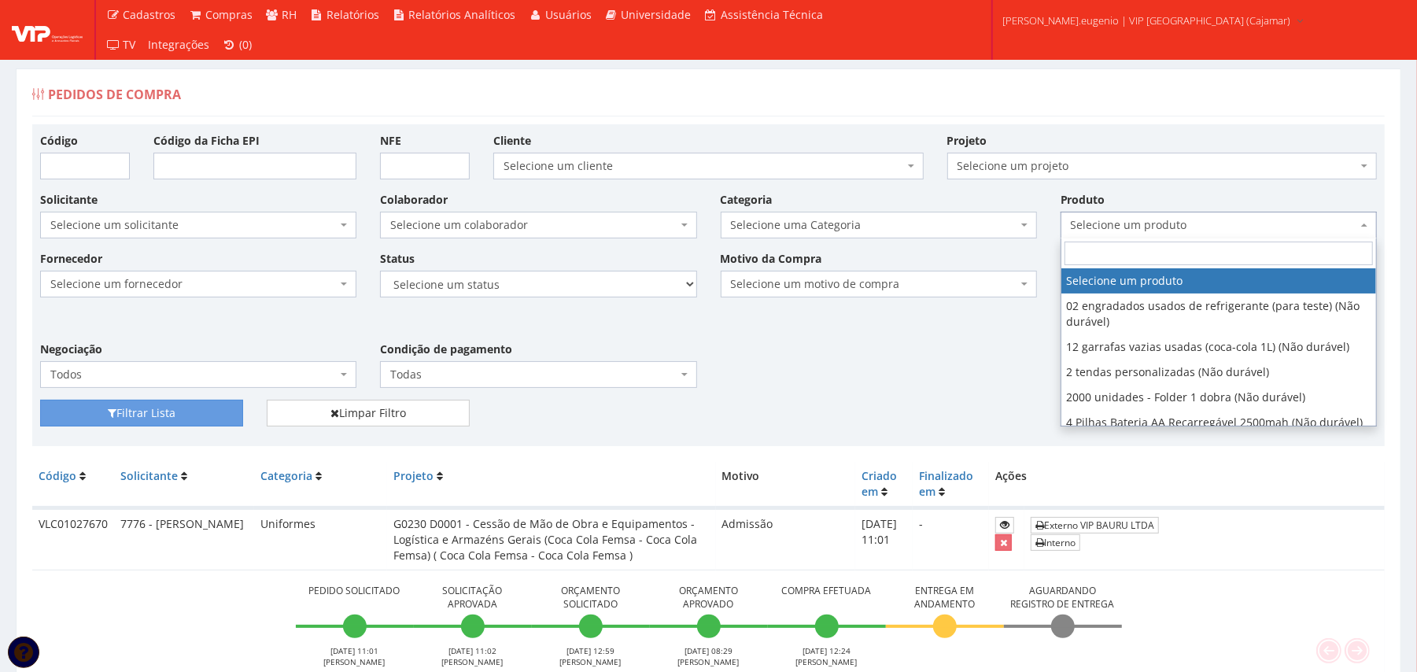
type input "e"
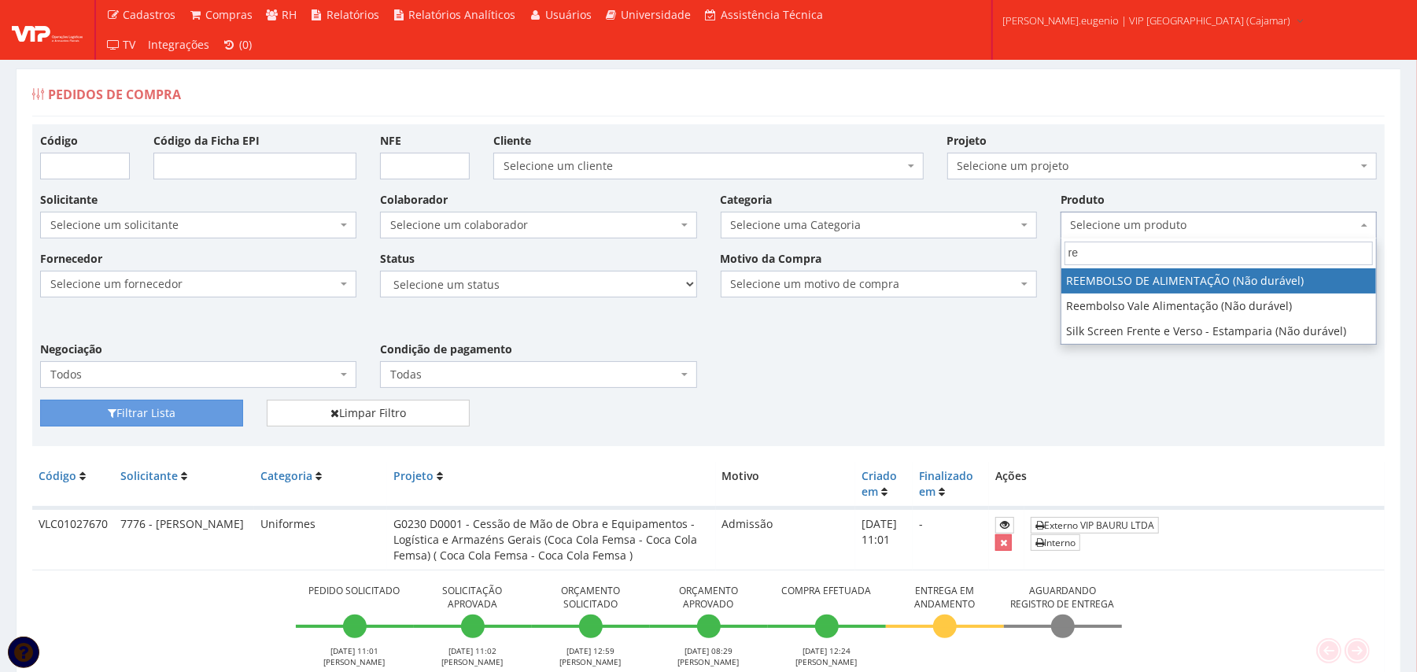
type input "ree"
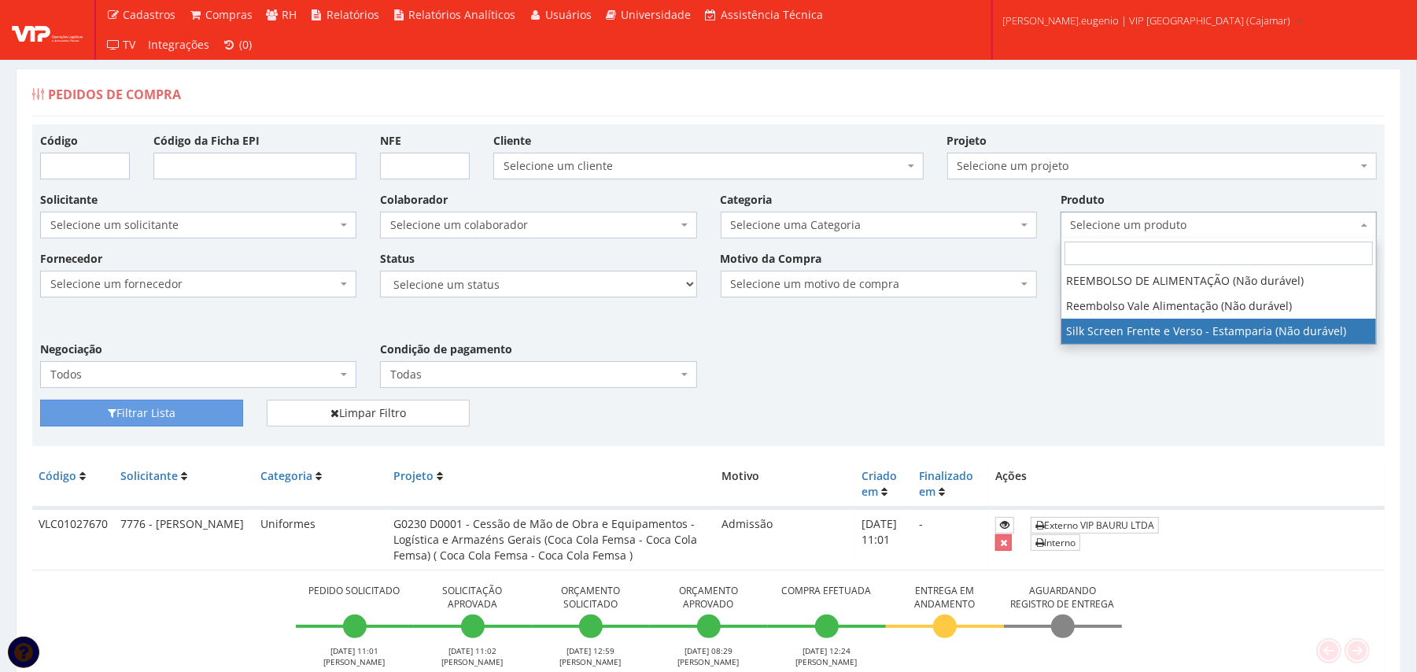
click at [1005, 371] on div "Fornecedor Selecione um fornecedor ******** ******** 1000 MARCAS BRASIL 123 MIL…" at bounding box center [708, 324] width 1360 height 149
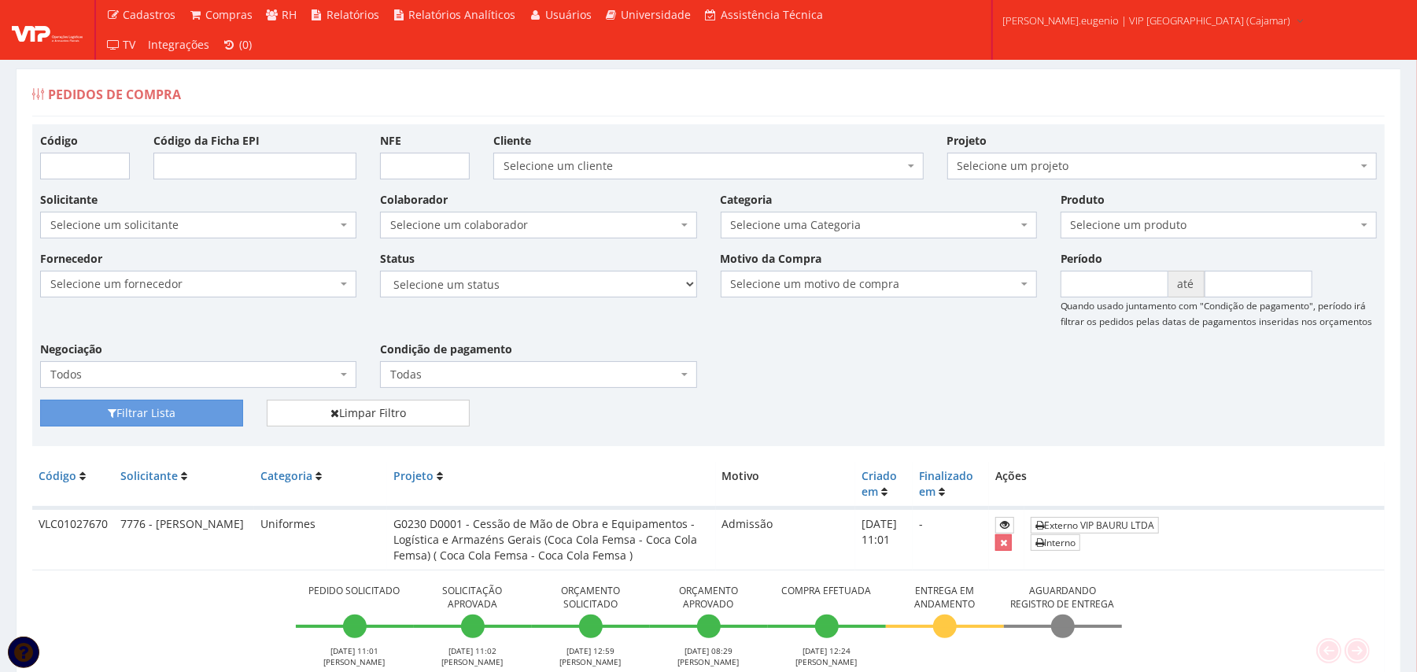
click at [1144, 222] on span "Selecione um produto" at bounding box center [1214, 225] width 286 height 16
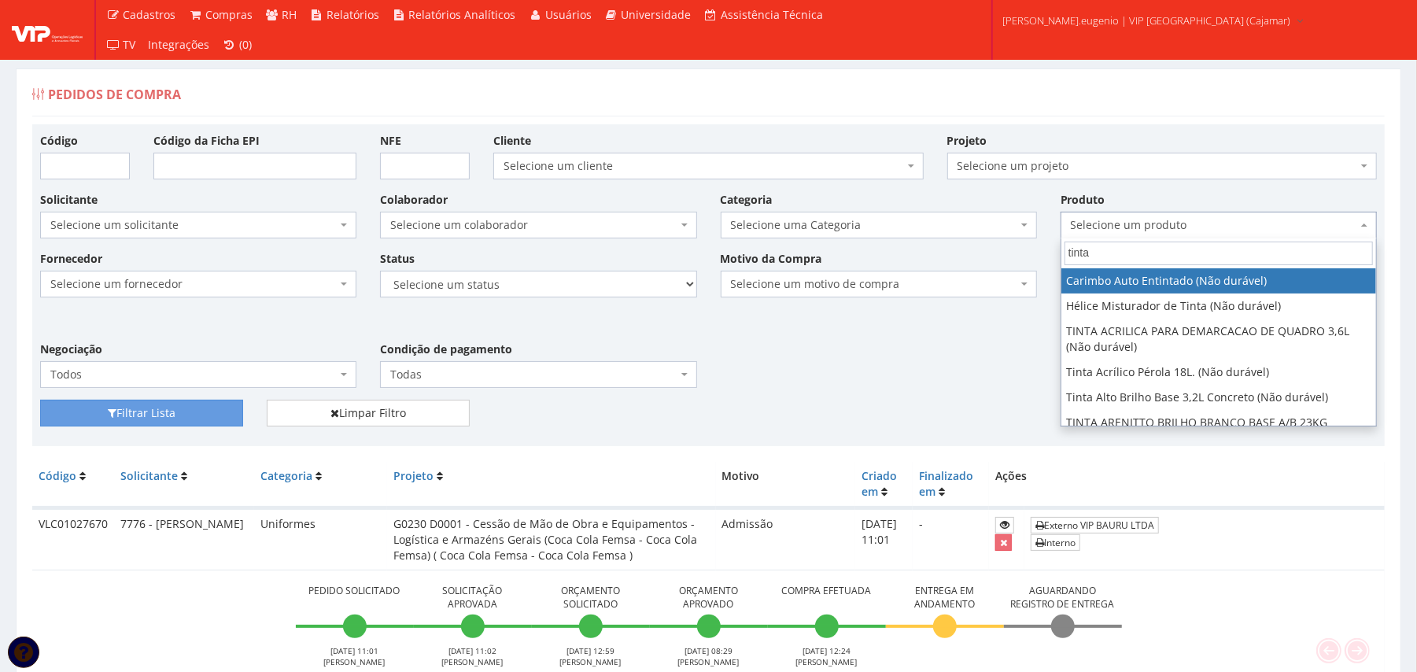
type input "tinta"
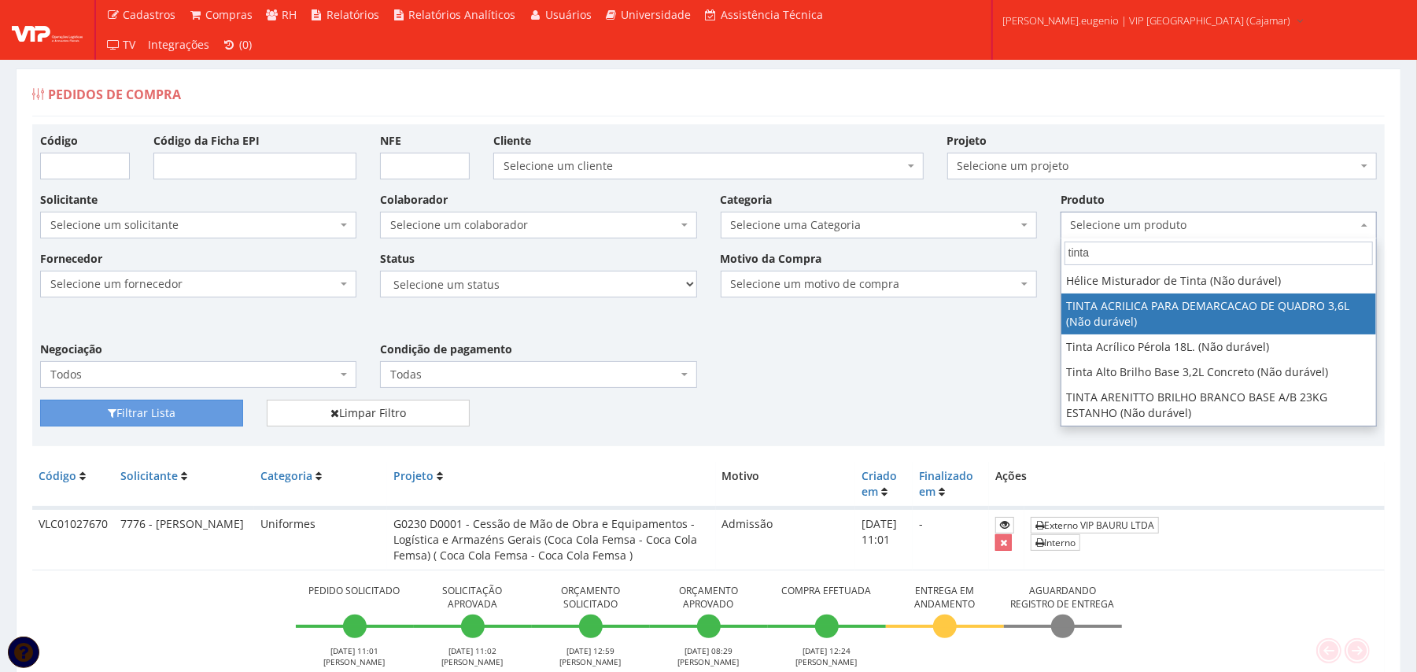
select select "2862"
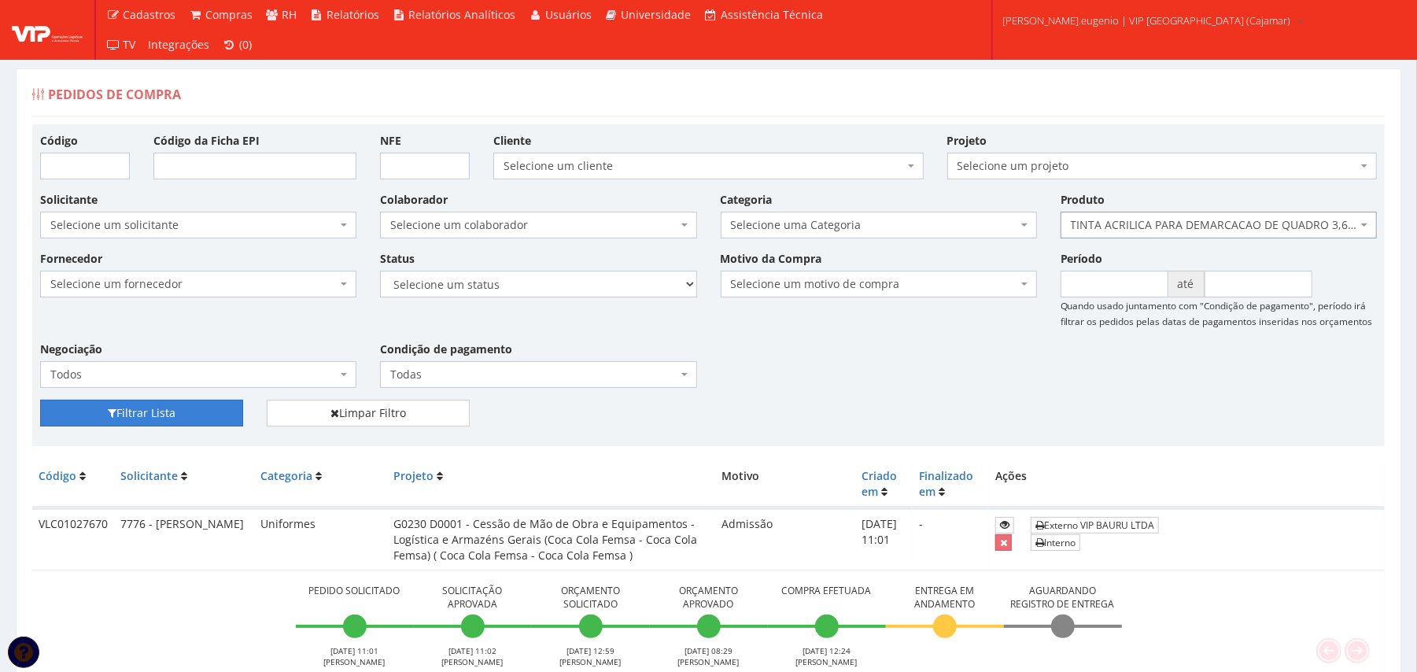
click at [108, 417] on icon "submit" at bounding box center [112, 413] width 9 height 11
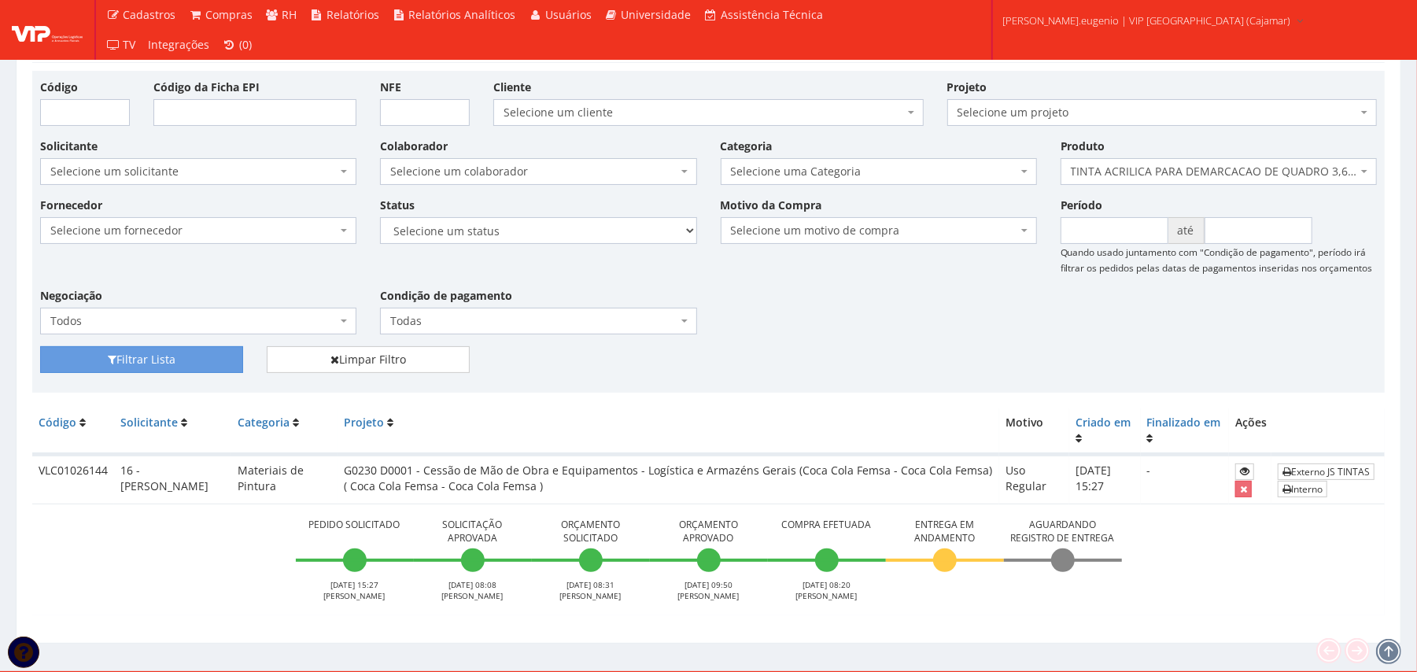
scroll to position [79, 0]
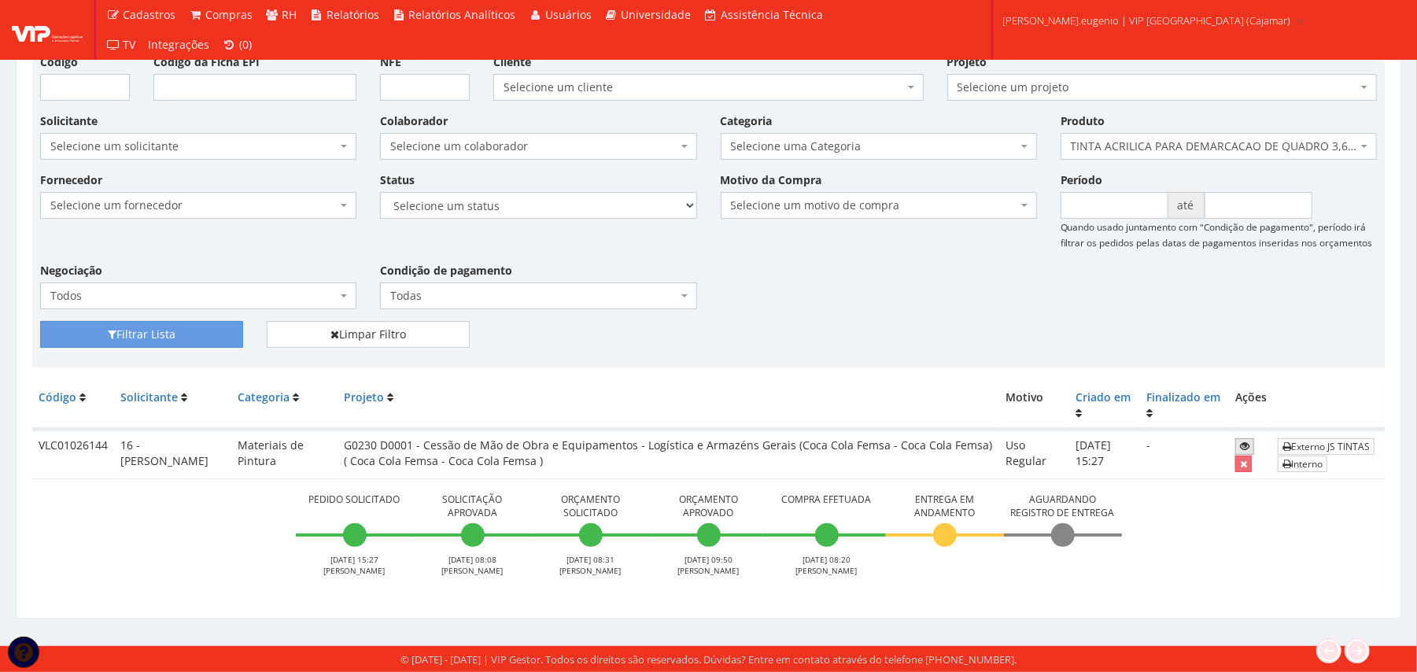
click at [1246, 441] on icon at bounding box center [1244, 446] width 9 height 11
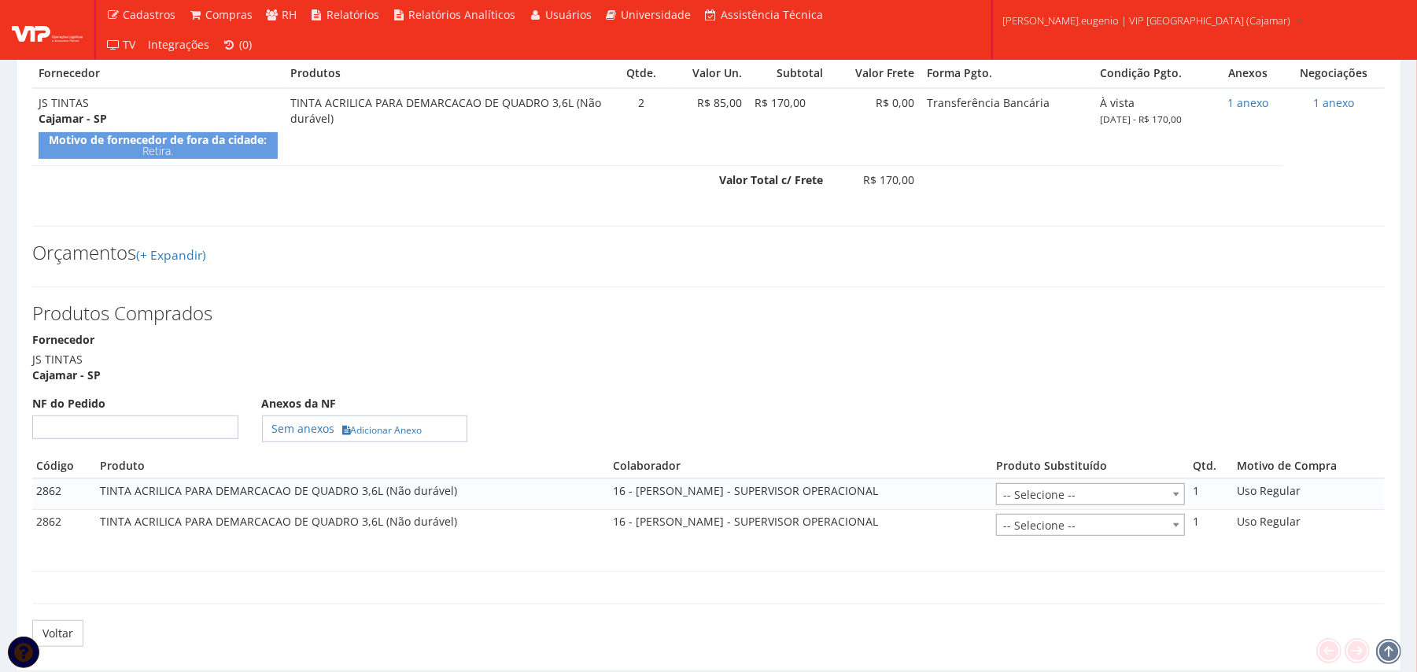
scroll to position [384, 0]
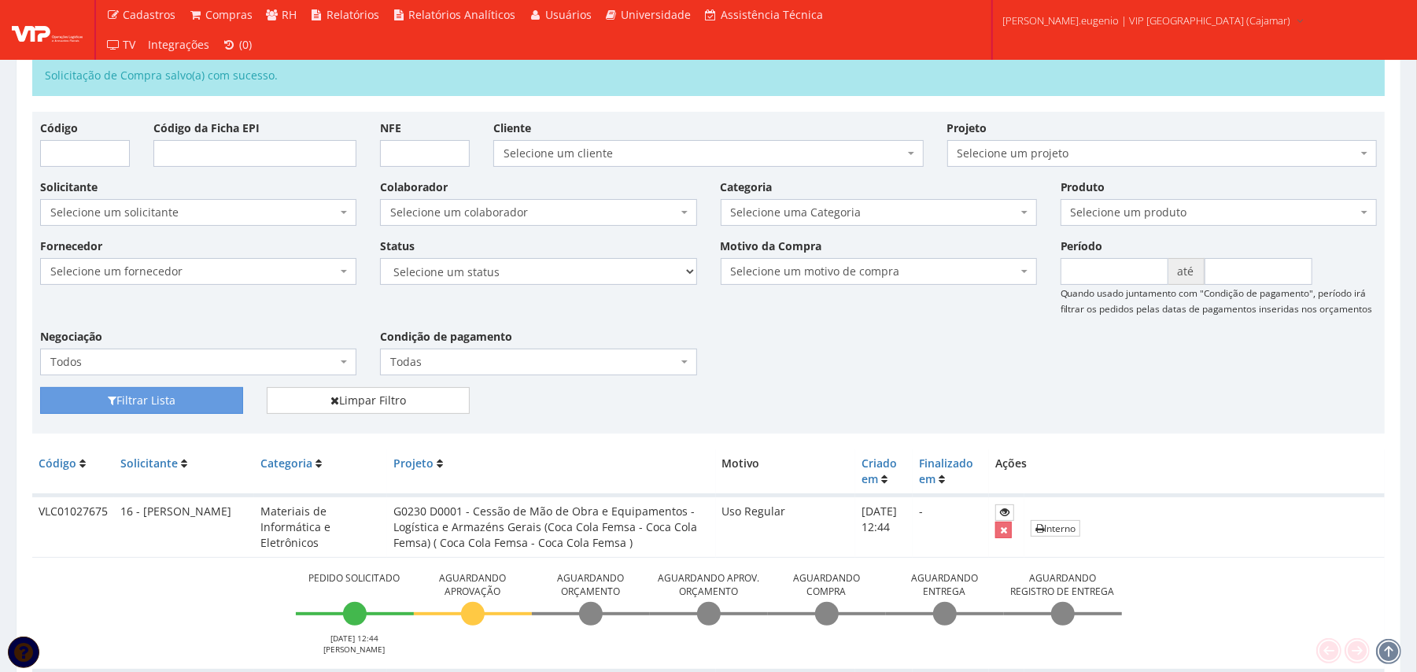
scroll to position [315, 0]
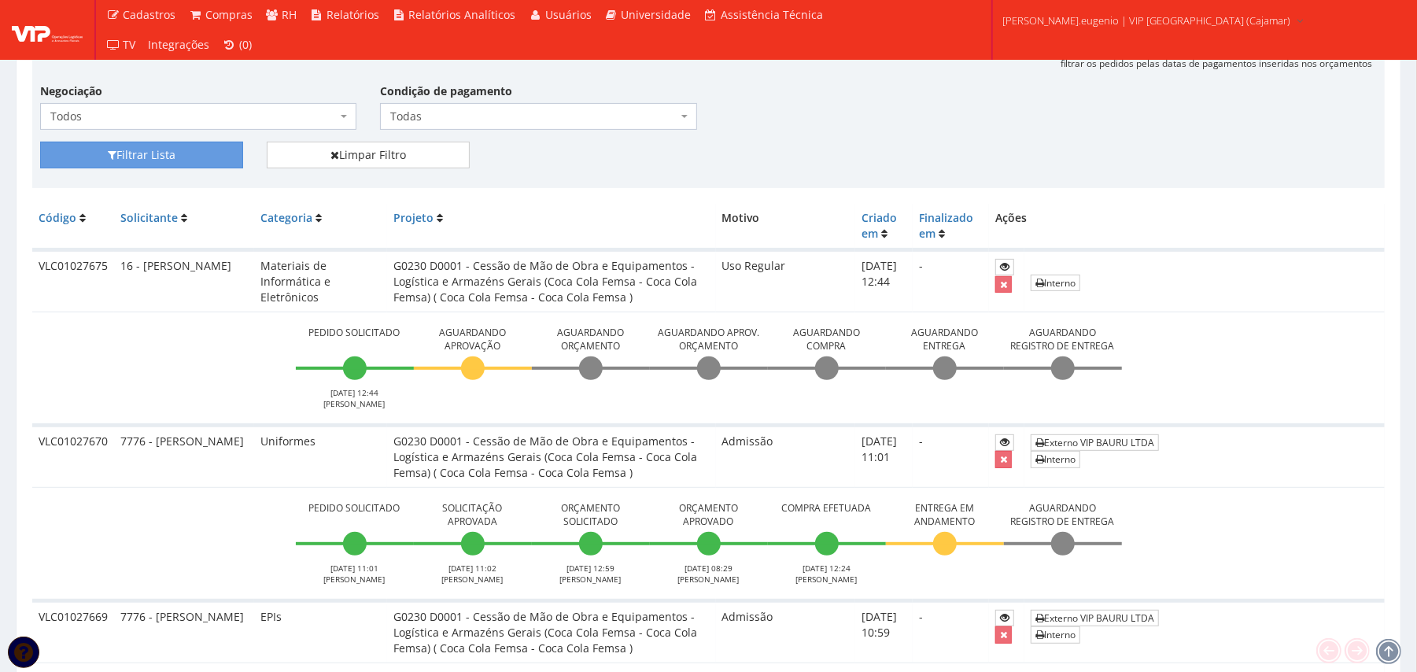
click at [94, 260] on td "VLC01027675" at bounding box center [73, 281] width 82 height 62
copy td "VLC01027675"
click at [832, 599] on td "Pedido Solicitado [DATE] 11:01 [PERSON_NAME] Solicitação Aprovada [DATE] 11:02 …" at bounding box center [708, 543] width 1353 height 113
